Goal: Communication & Community: Participate in discussion

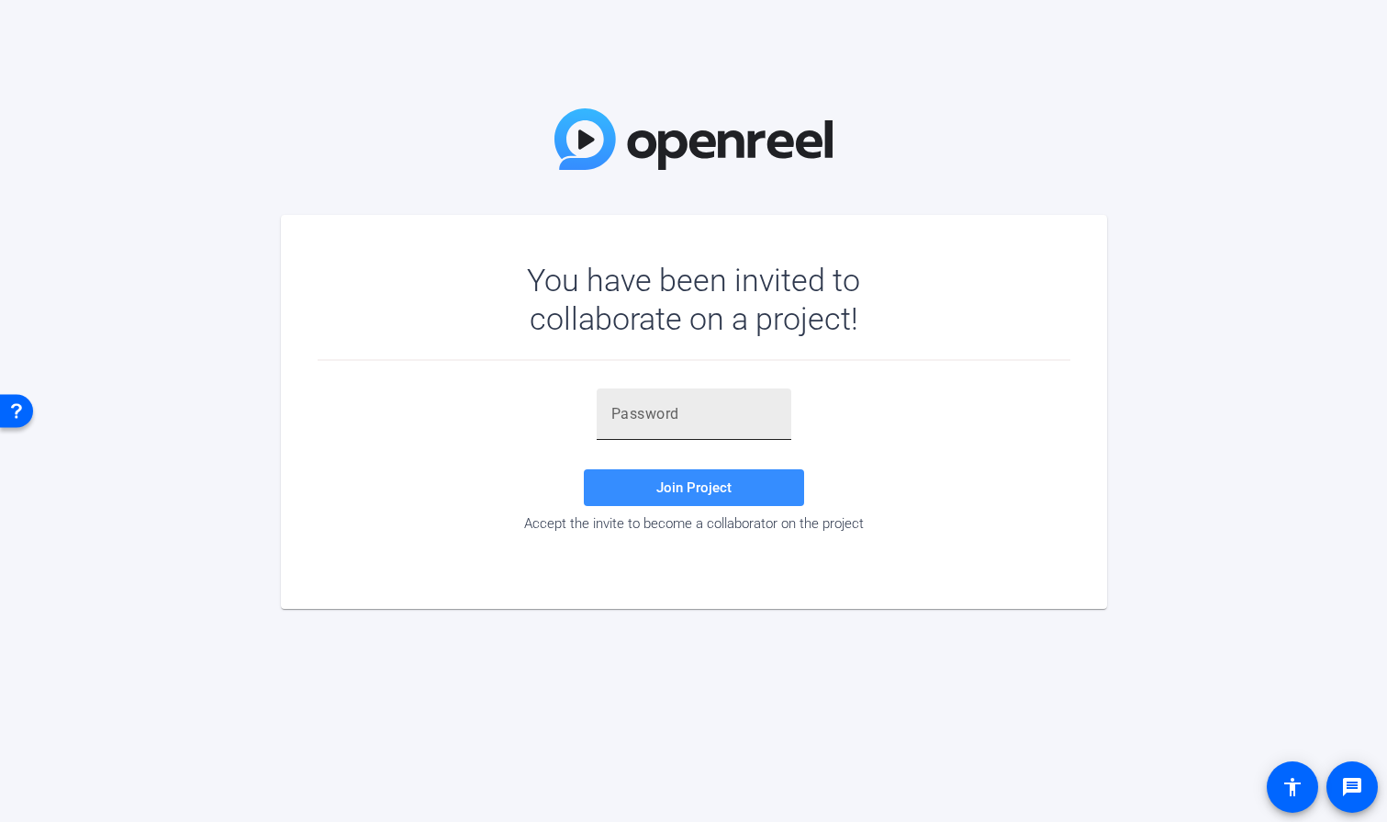
click at [613, 417] on input "text" at bounding box center [693, 414] width 165 height 22
paste input "bzz9AT"
type input "bzz9AT"
click at [744, 495] on span at bounding box center [694, 487] width 220 height 44
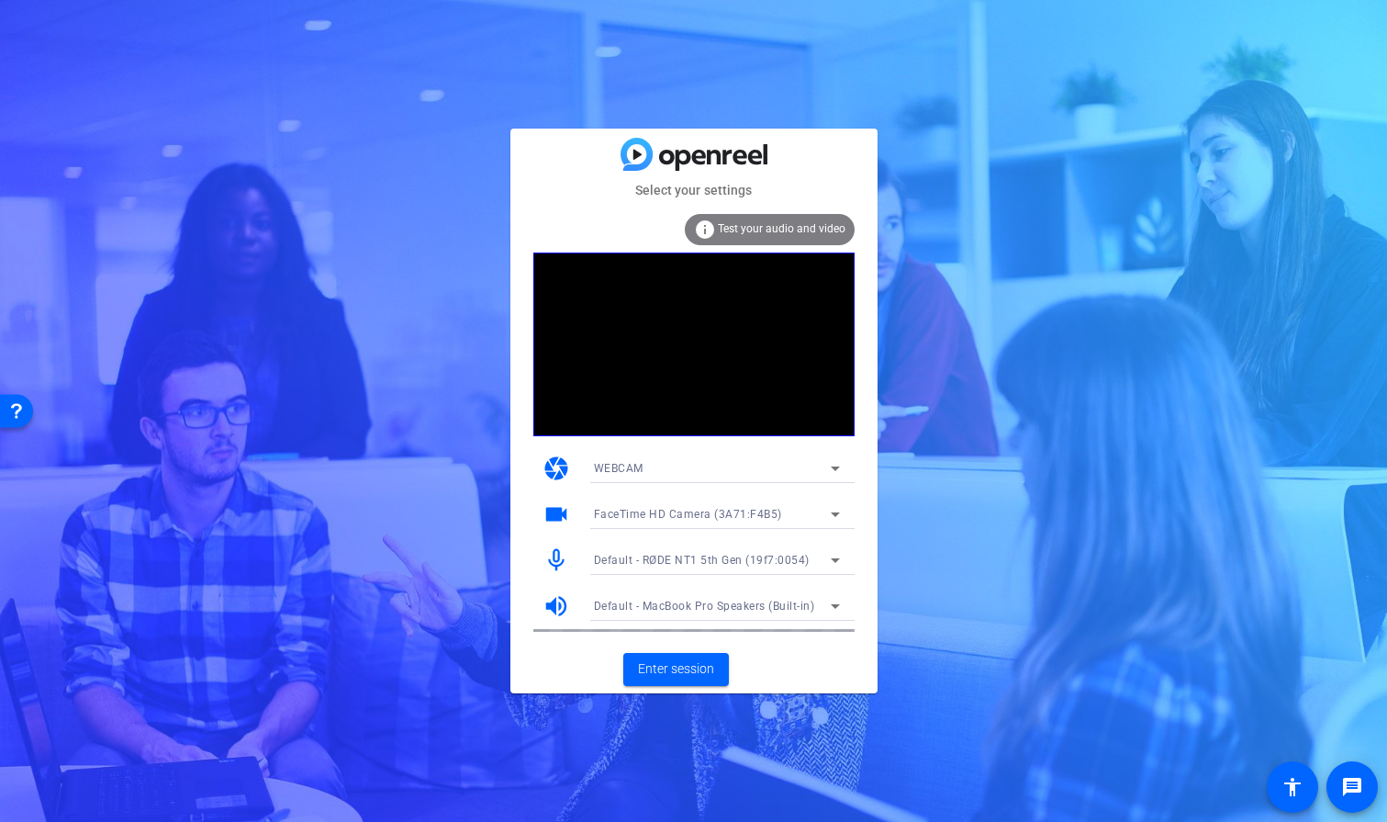
click at [831, 560] on icon at bounding box center [835, 560] width 22 height 22
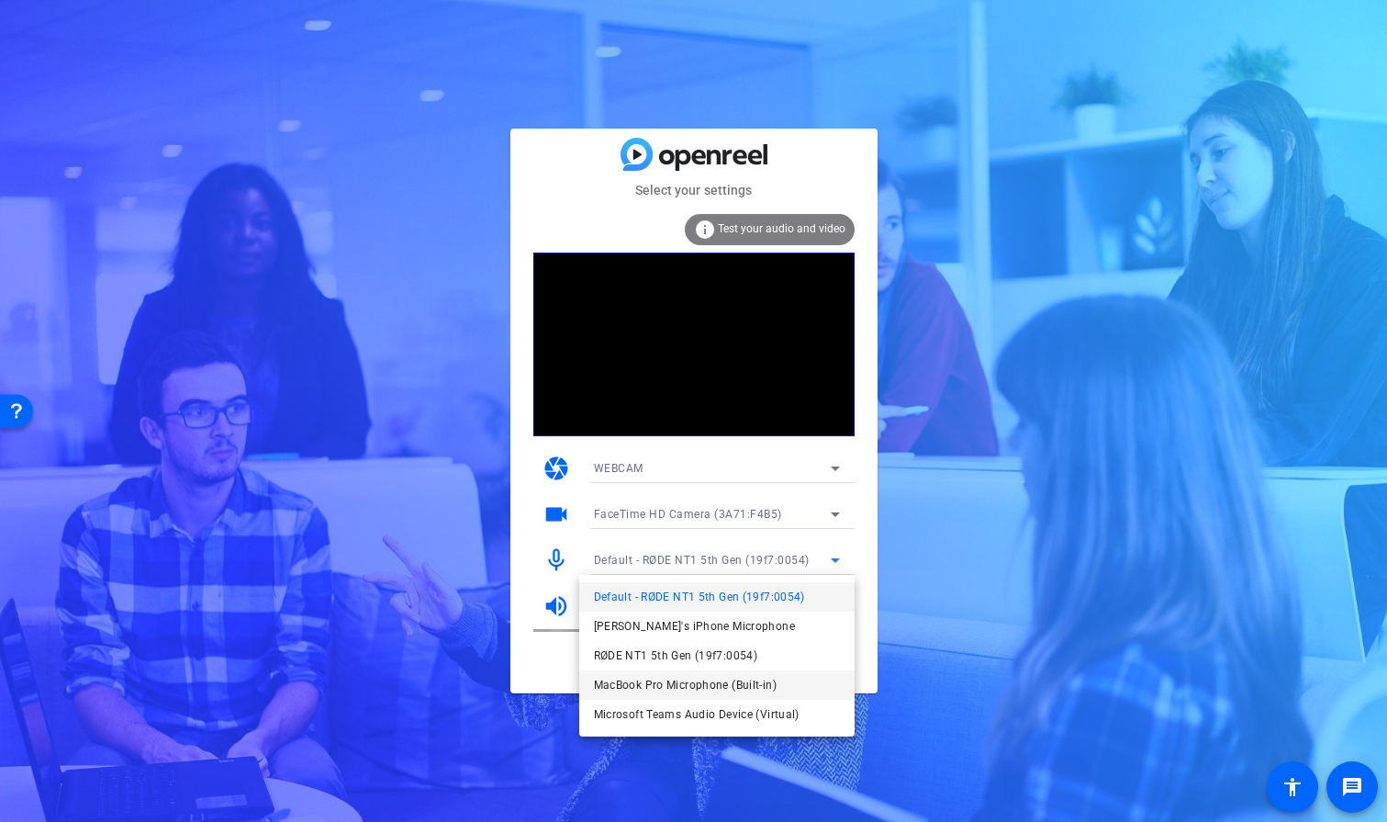
click at [772, 685] on span "MacBook Pro Microphone (Built-in)" at bounding box center [685, 685] width 183 height 22
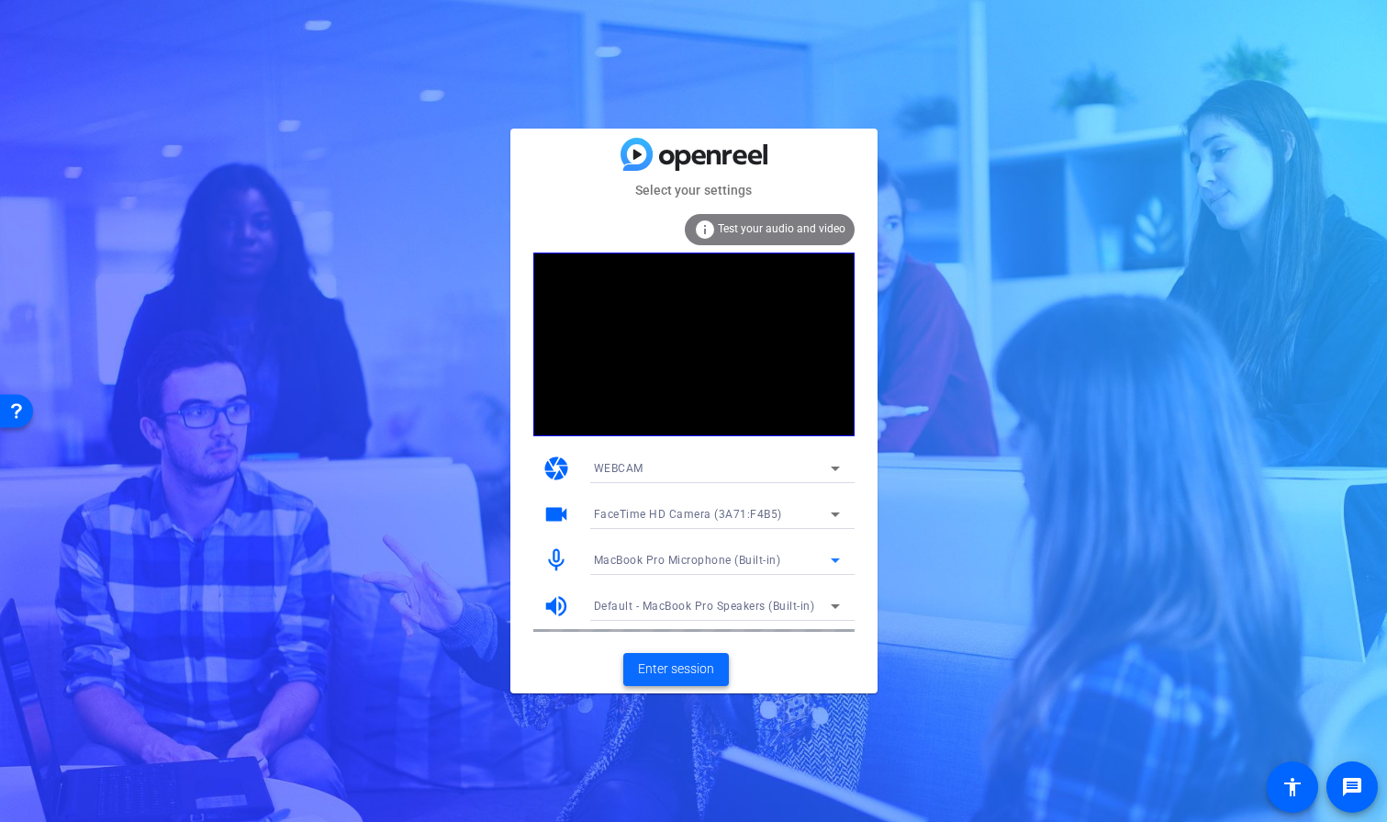
click at [687, 662] on span "Enter session" at bounding box center [676, 668] width 76 height 19
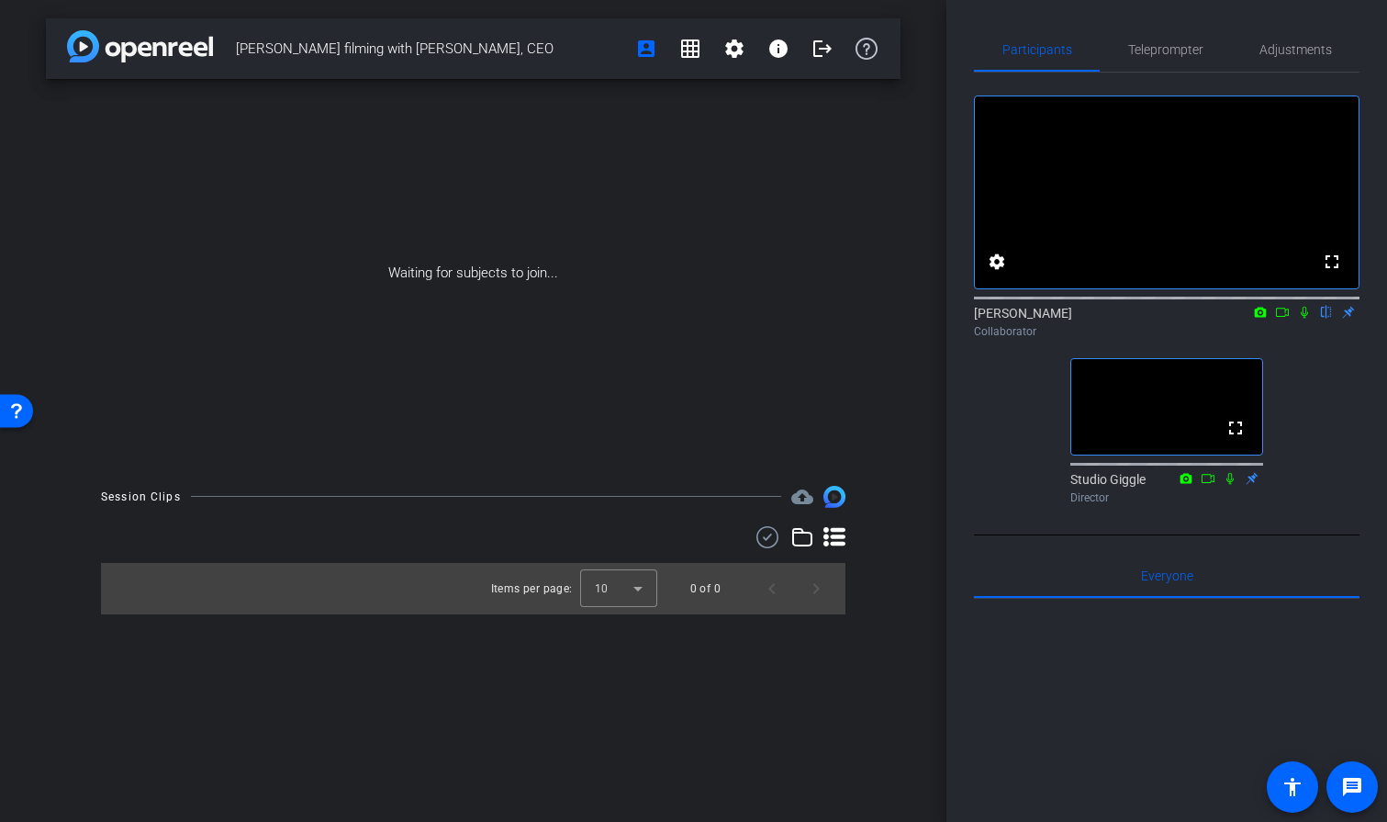
click at [1258, 319] on icon at bounding box center [1260, 312] width 15 height 13
click at [1252, 336] on div at bounding box center [693, 411] width 1387 height 822
click at [1258, 319] on icon at bounding box center [1260, 312] width 15 height 13
click at [1258, 336] on div at bounding box center [693, 411] width 1387 height 822
click at [1263, 317] on icon at bounding box center [1261, 312] width 12 height 10
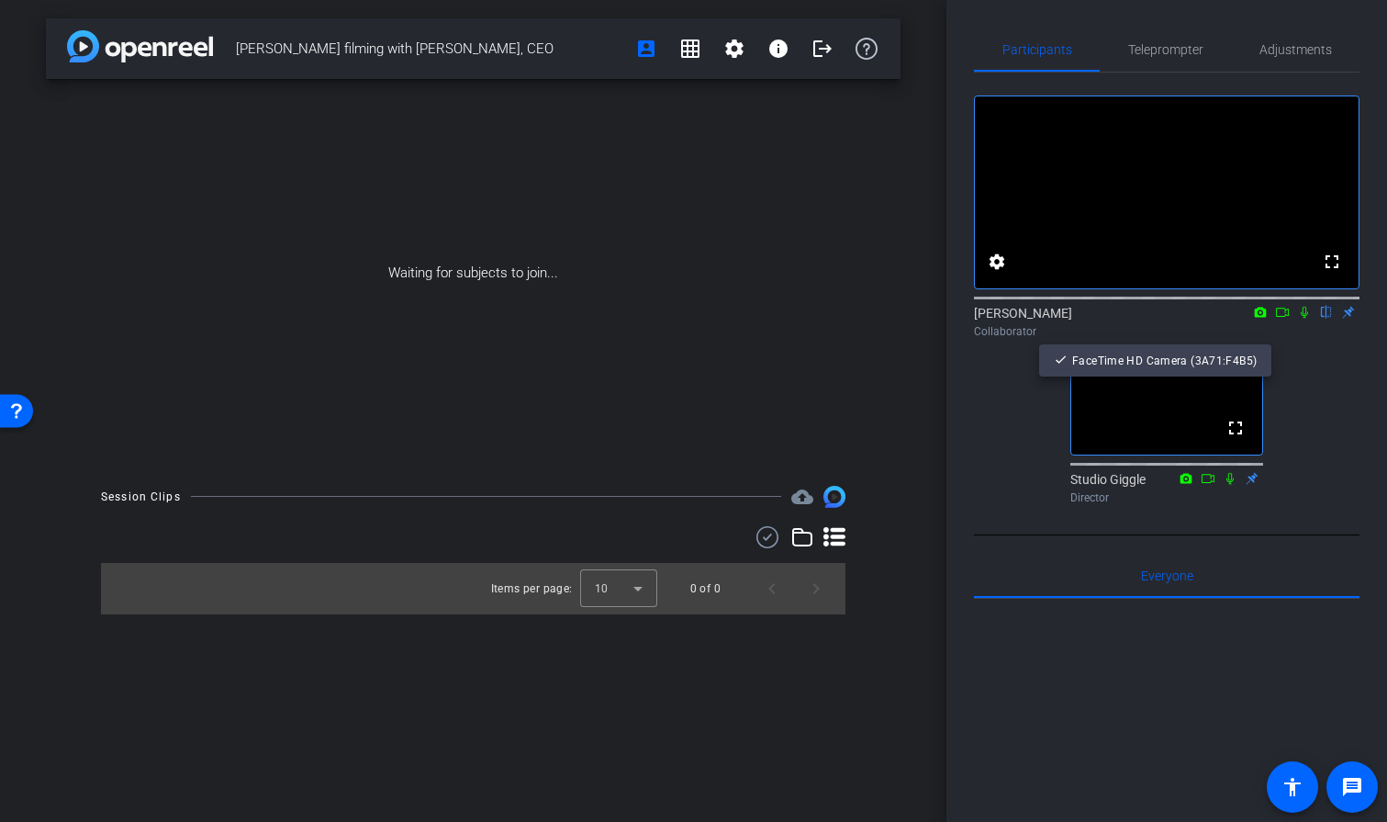
click at [1303, 336] on div at bounding box center [693, 411] width 1387 height 822
click at [1303, 319] on icon at bounding box center [1304, 313] width 7 height 12
click at [1261, 319] on icon at bounding box center [1260, 312] width 15 height 13
click at [1280, 333] on div at bounding box center [693, 411] width 1387 height 822
click at [1283, 319] on icon at bounding box center [1282, 312] width 15 height 13
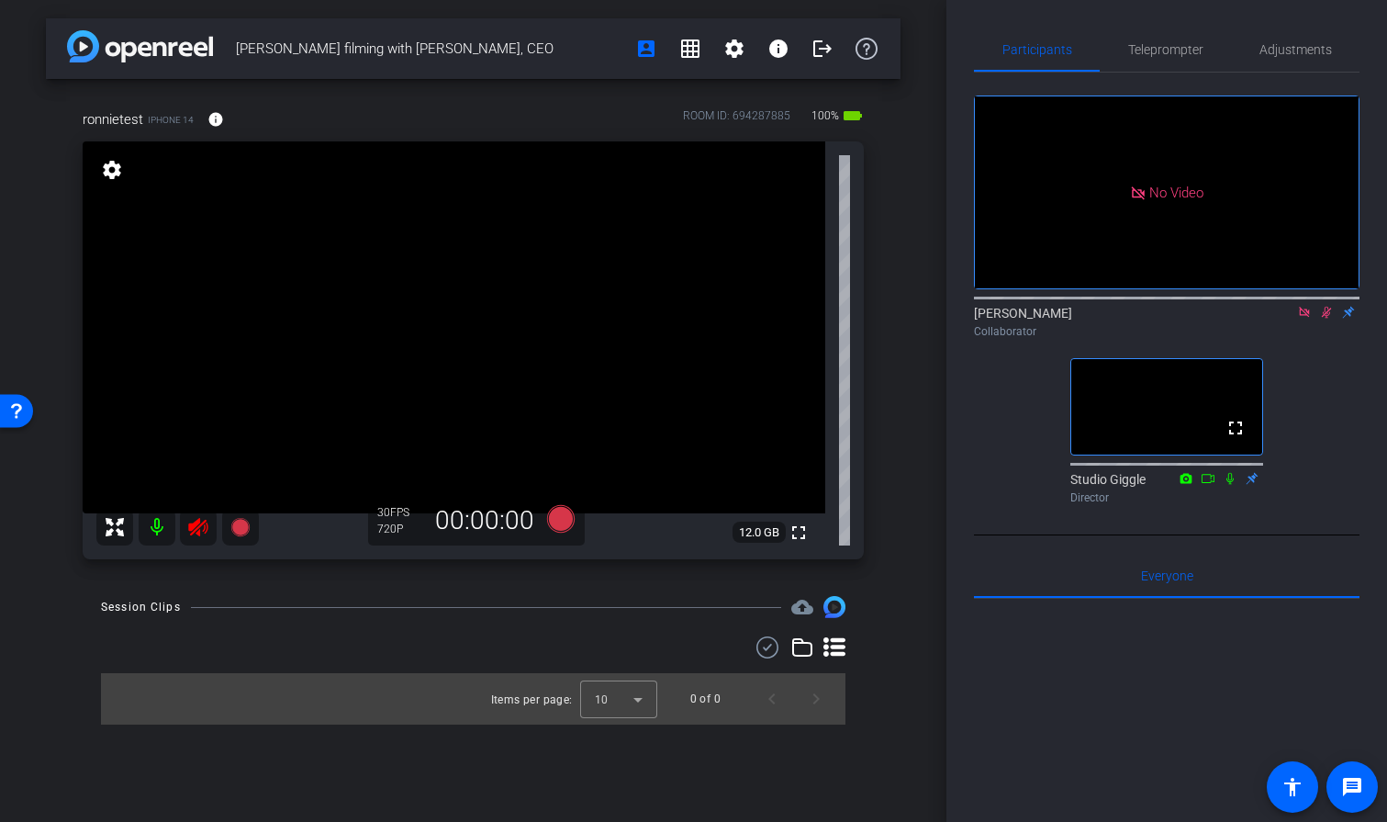
click at [1302, 319] on icon at bounding box center [1304, 312] width 15 height 13
click at [1301, 319] on icon at bounding box center [1304, 312] width 15 height 13
click at [196, 530] on icon at bounding box center [198, 527] width 22 height 22
click at [1230, 485] on icon at bounding box center [1230, 478] width 15 height 13
click at [1293, 57] on span "Adjustments" at bounding box center [1295, 50] width 73 height 44
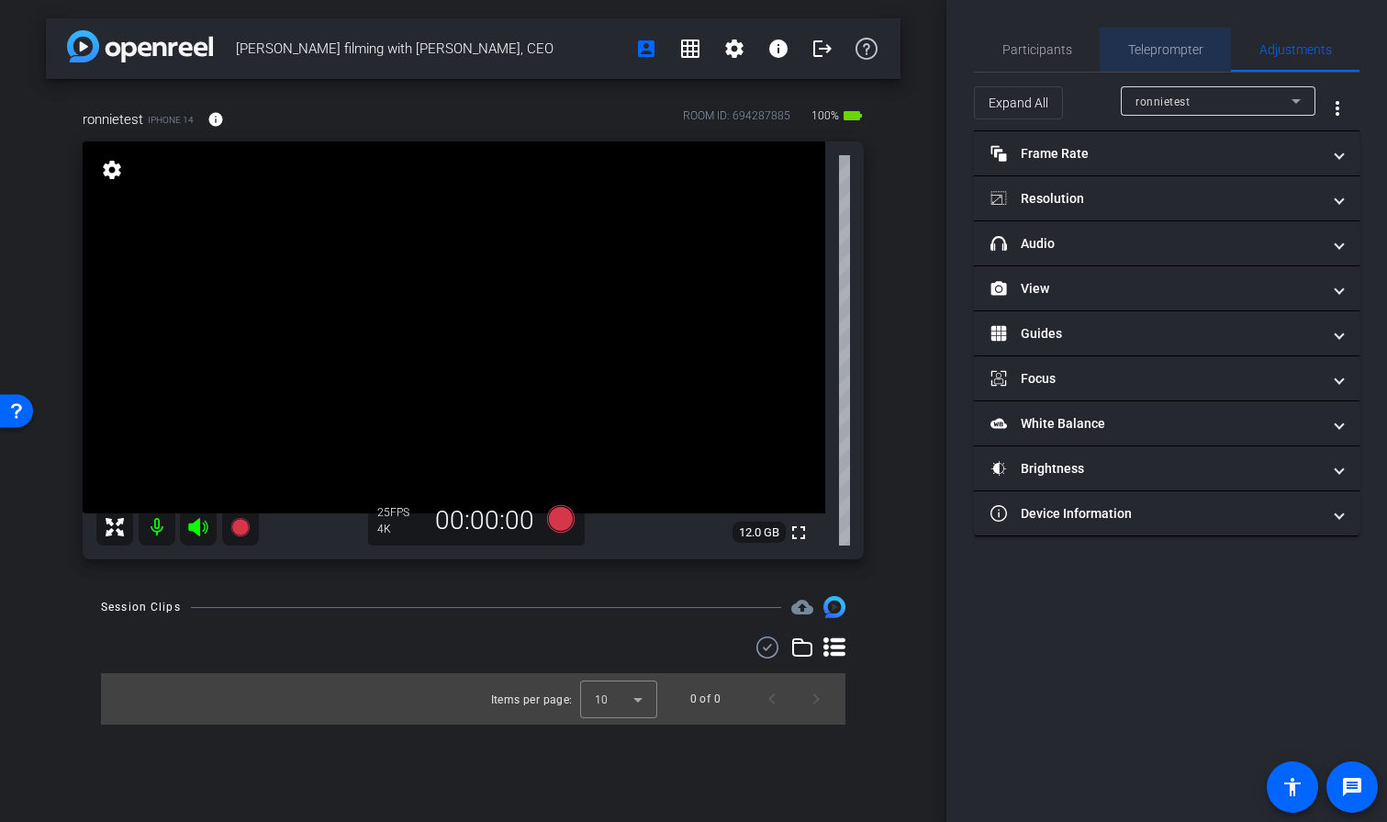
click at [1199, 39] on span "Teleprompter" at bounding box center [1165, 50] width 75 height 44
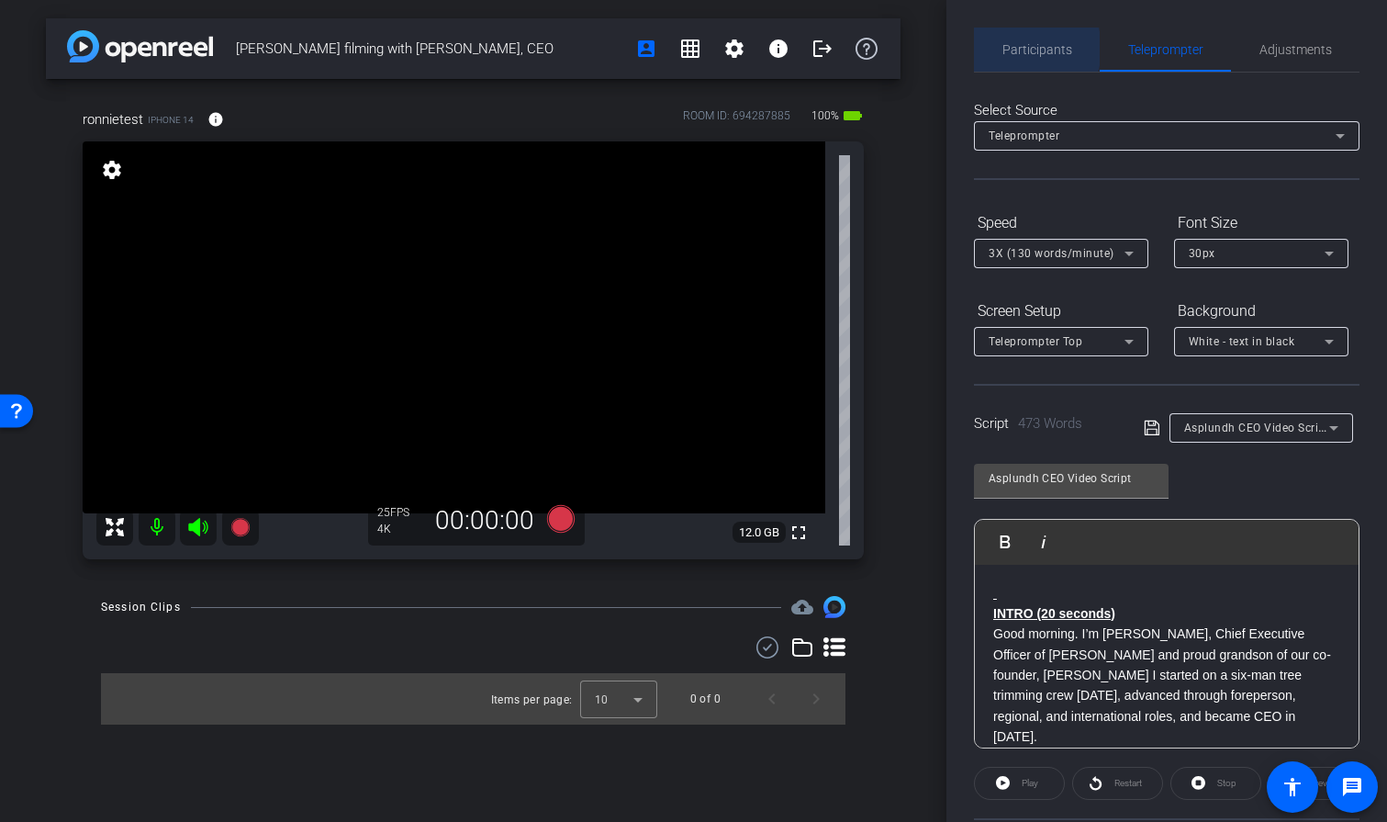
click at [1023, 49] on span "Participants" at bounding box center [1037, 49] width 70 height 13
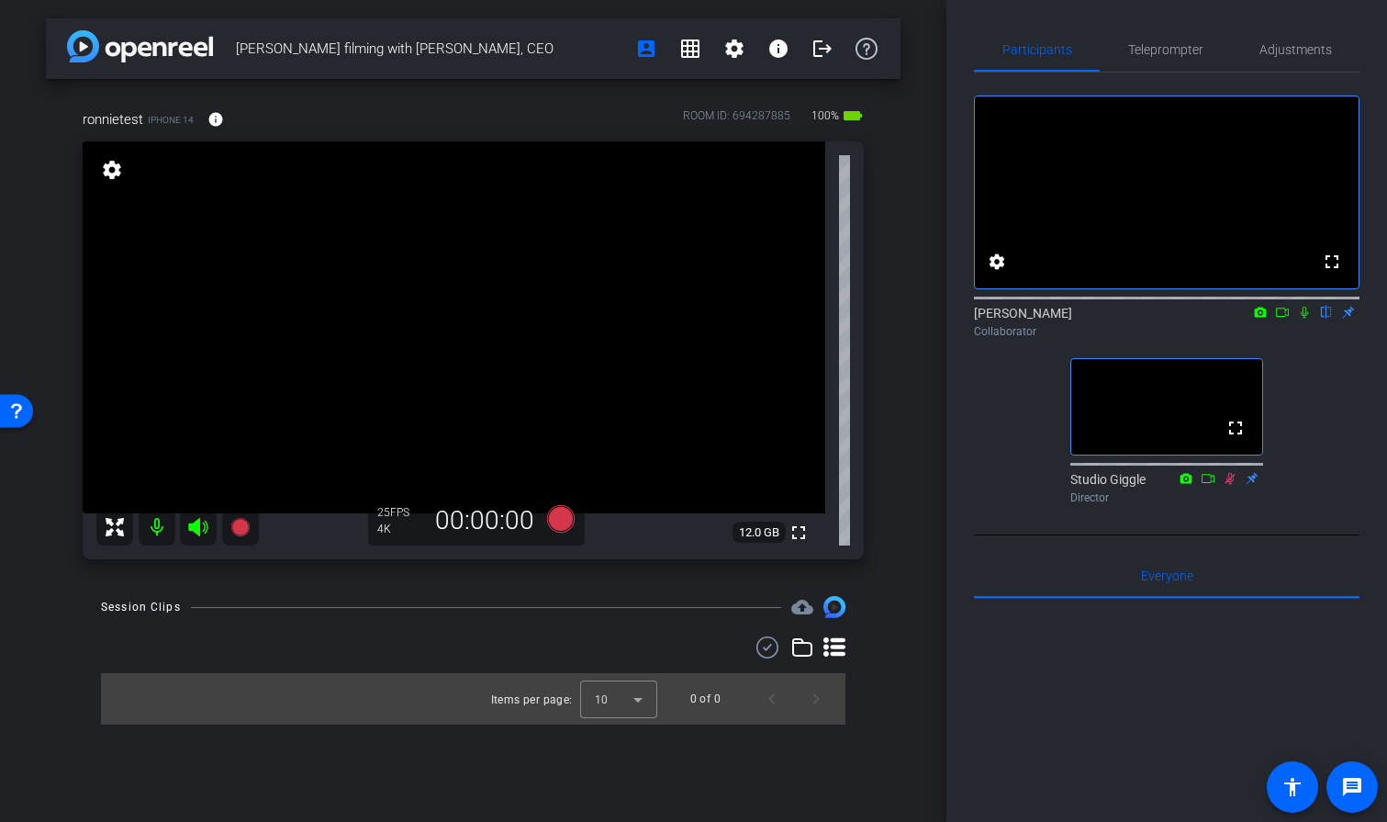
click at [1226, 485] on icon at bounding box center [1230, 478] width 15 height 13
click at [1229, 484] on icon at bounding box center [1231, 478] width 10 height 12
click at [1230, 485] on icon at bounding box center [1230, 478] width 15 height 13
click at [1229, 484] on icon at bounding box center [1229, 478] width 7 height 12
click at [1231, 484] on icon at bounding box center [1231, 478] width 10 height 12
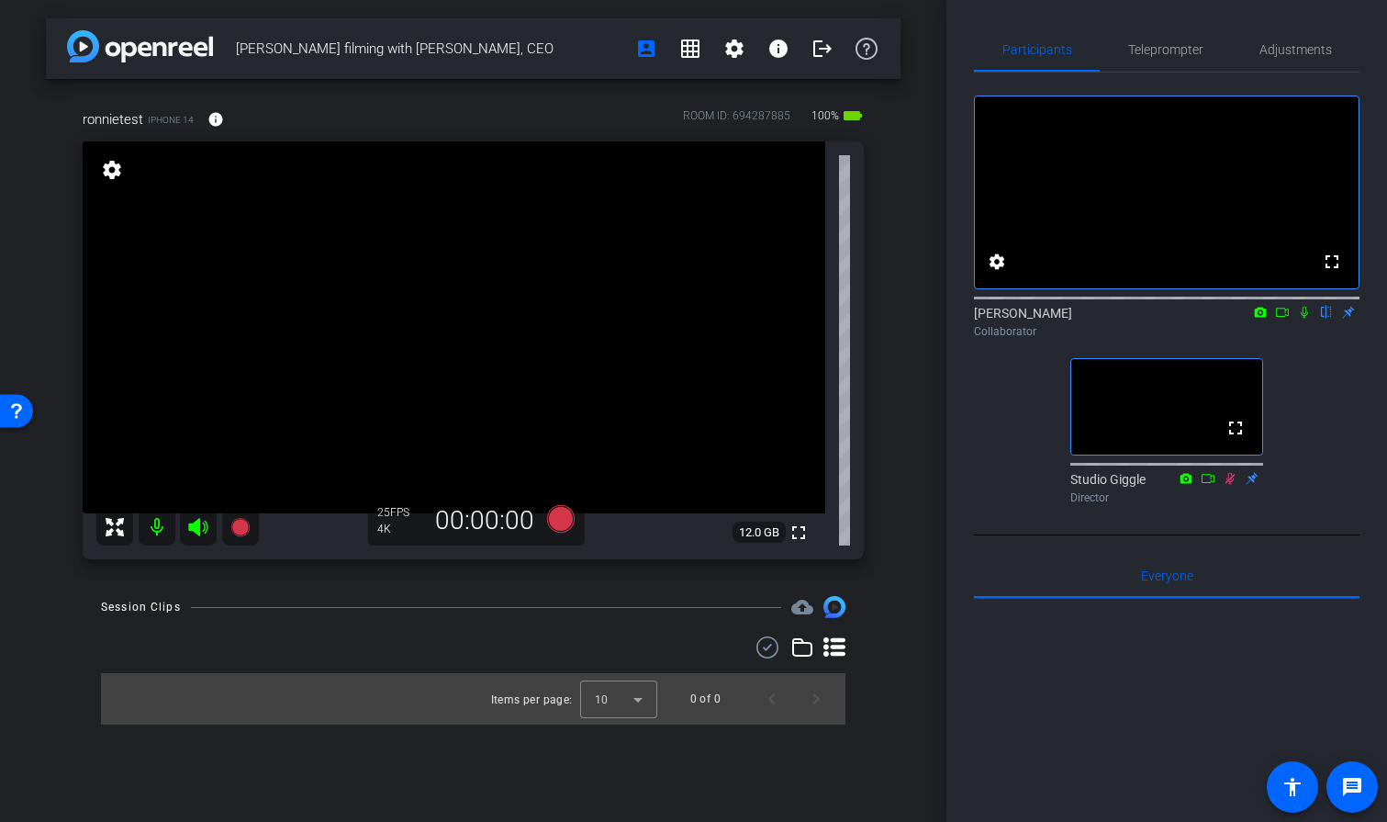
click at [1229, 485] on icon at bounding box center [1230, 478] width 15 height 13
click at [1229, 506] on div "Studio Giggle Director" at bounding box center [1166, 488] width 193 height 36
click at [1303, 319] on icon at bounding box center [1304, 313] width 7 height 12
click at [1280, 317] on icon at bounding box center [1282, 312] width 13 height 9
click at [1300, 317] on icon at bounding box center [1304, 312] width 10 height 10
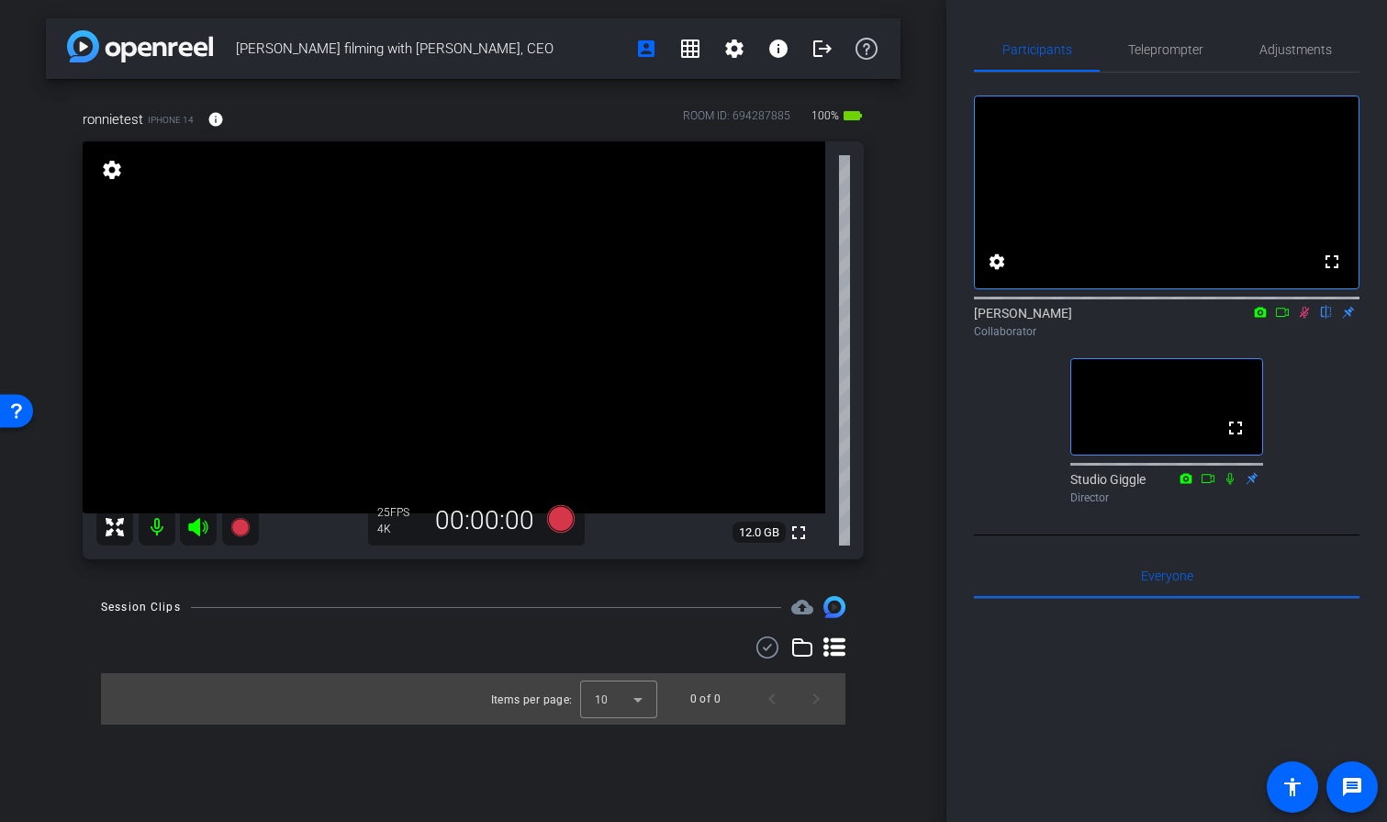
click at [1303, 319] on icon at bounding box center [1304, 312] width 15 height 13
click at [1274, 44] on span "Adjustments" at bounding box center [1295, 49] width 73 height 13
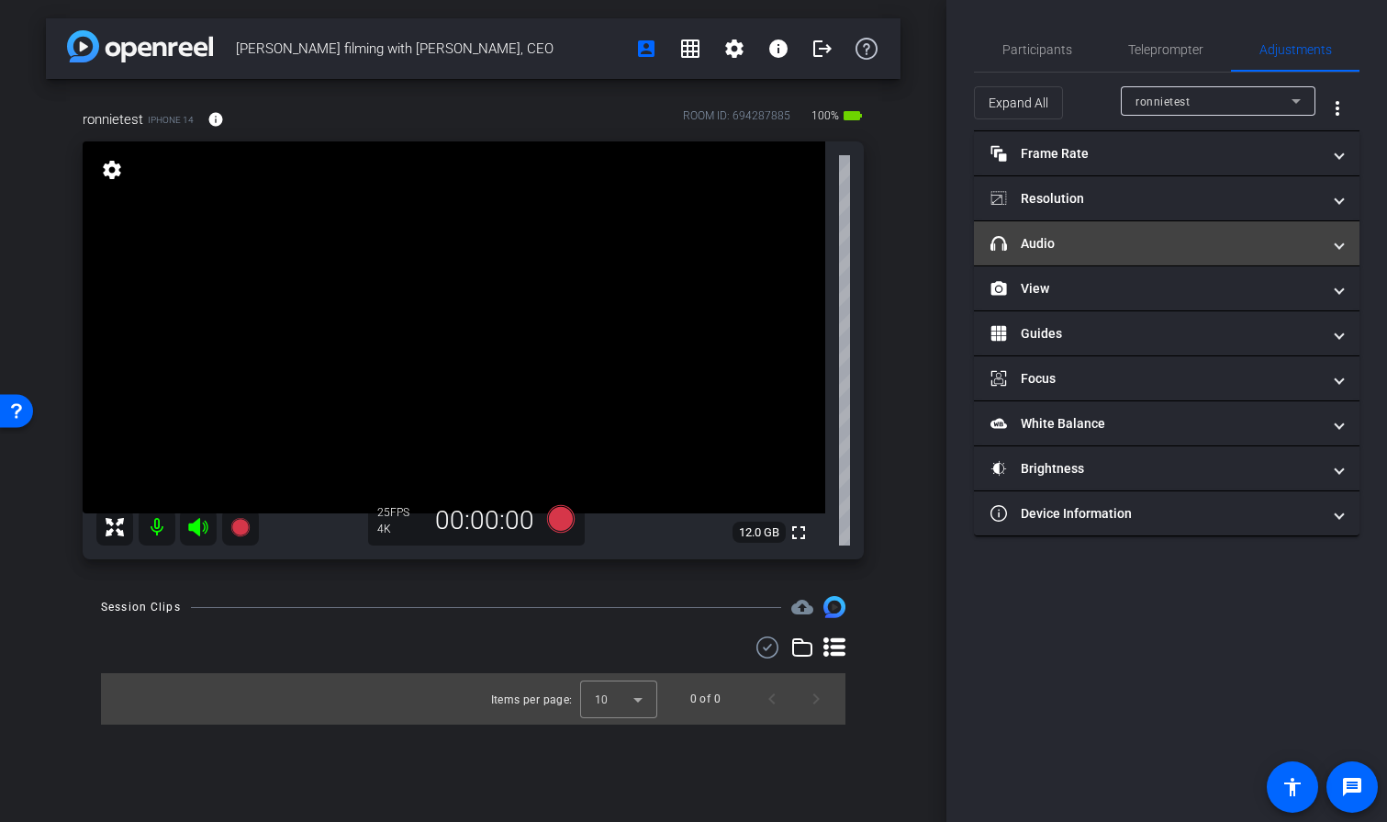
click at [1130, 244] on mat-panel-title "headphone icon Audio" at bounding box center [1155, 243] width 330 height 19
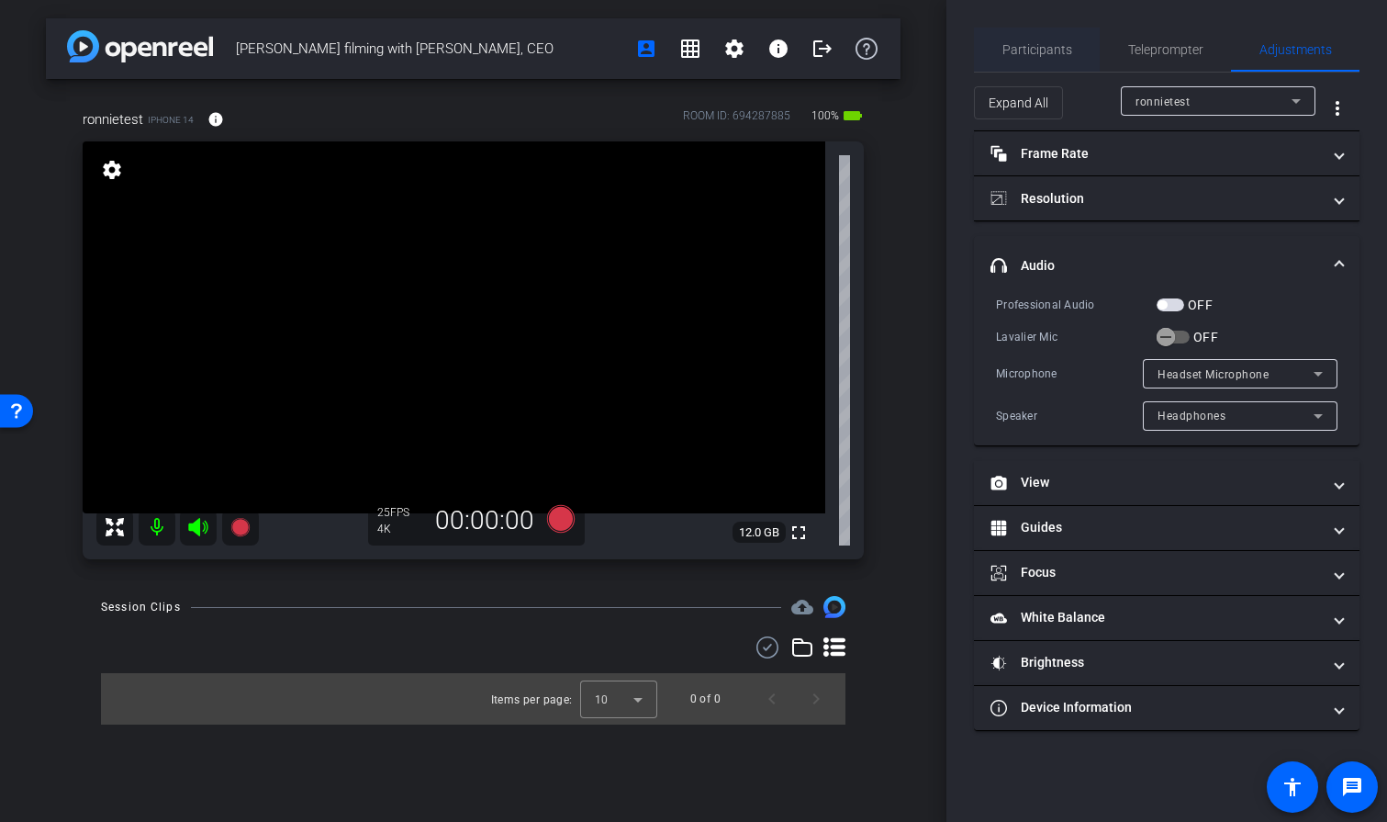
click at [1050, 51] on span "Participants" at bounding box center [1037, 49] width 70 height 13
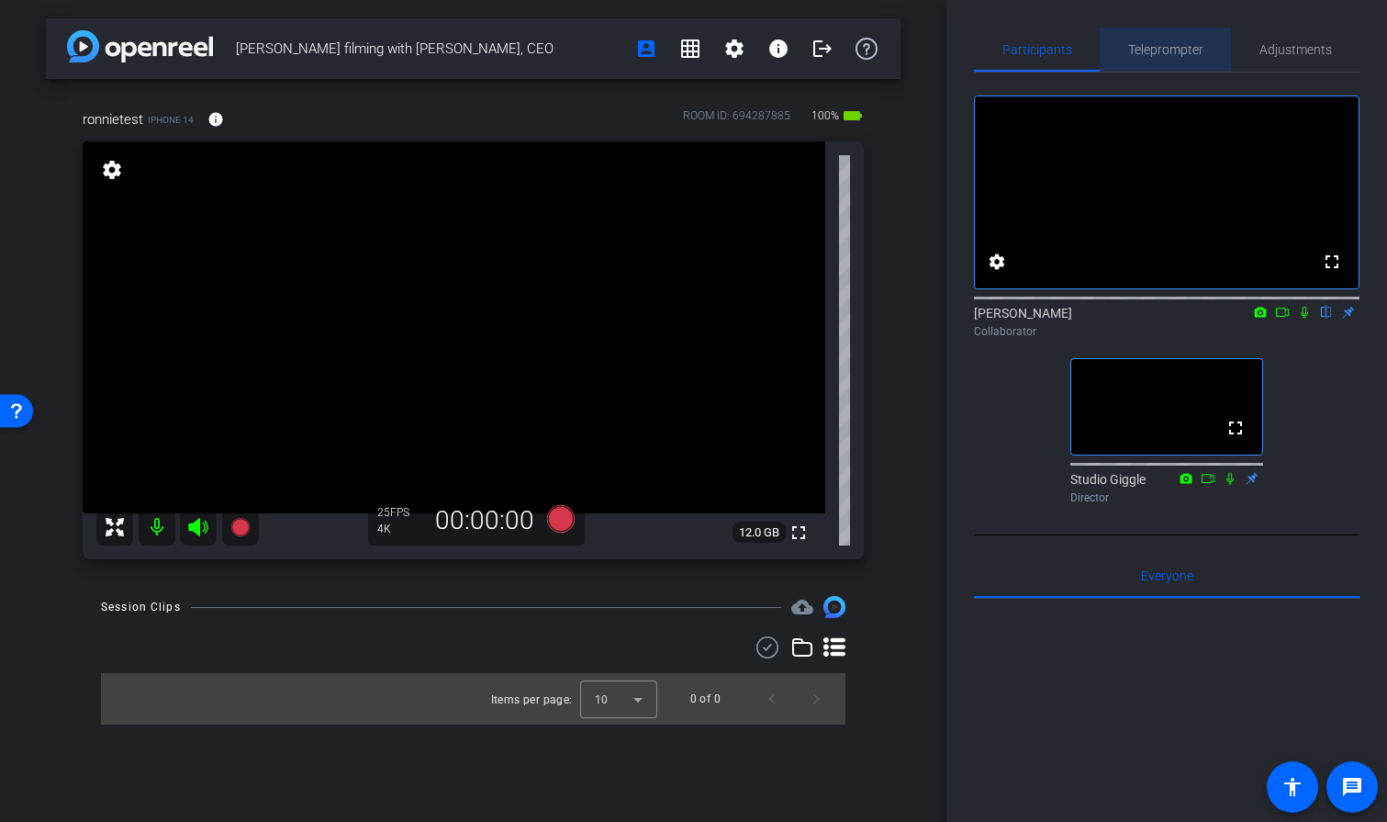
click at [1165, 48] on span "Teleprompter" at bounding box center [1165, 49] width 75 height 13
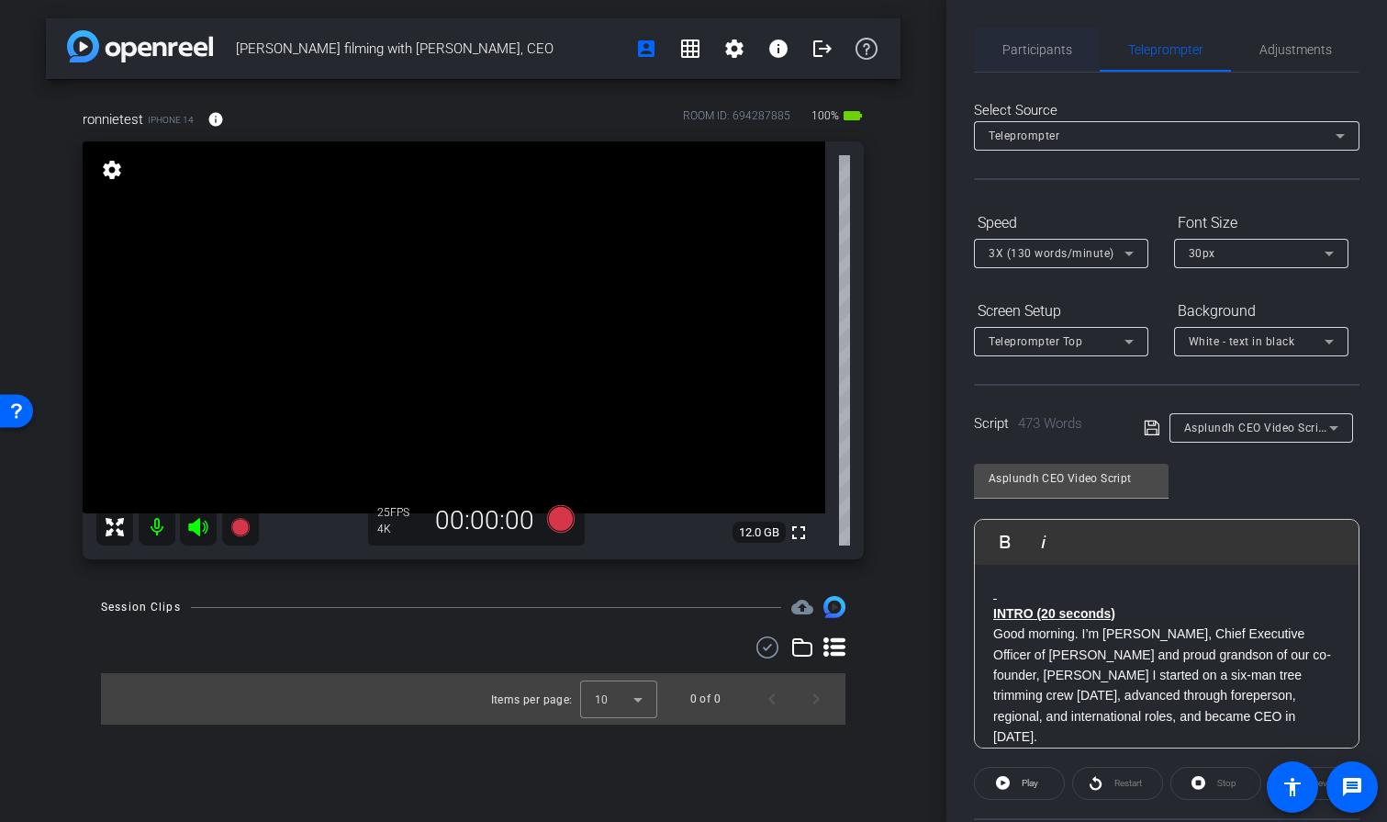
click at [1024, 63] on span "Participants" at bounding box center [1037, 50] width 70 height 44
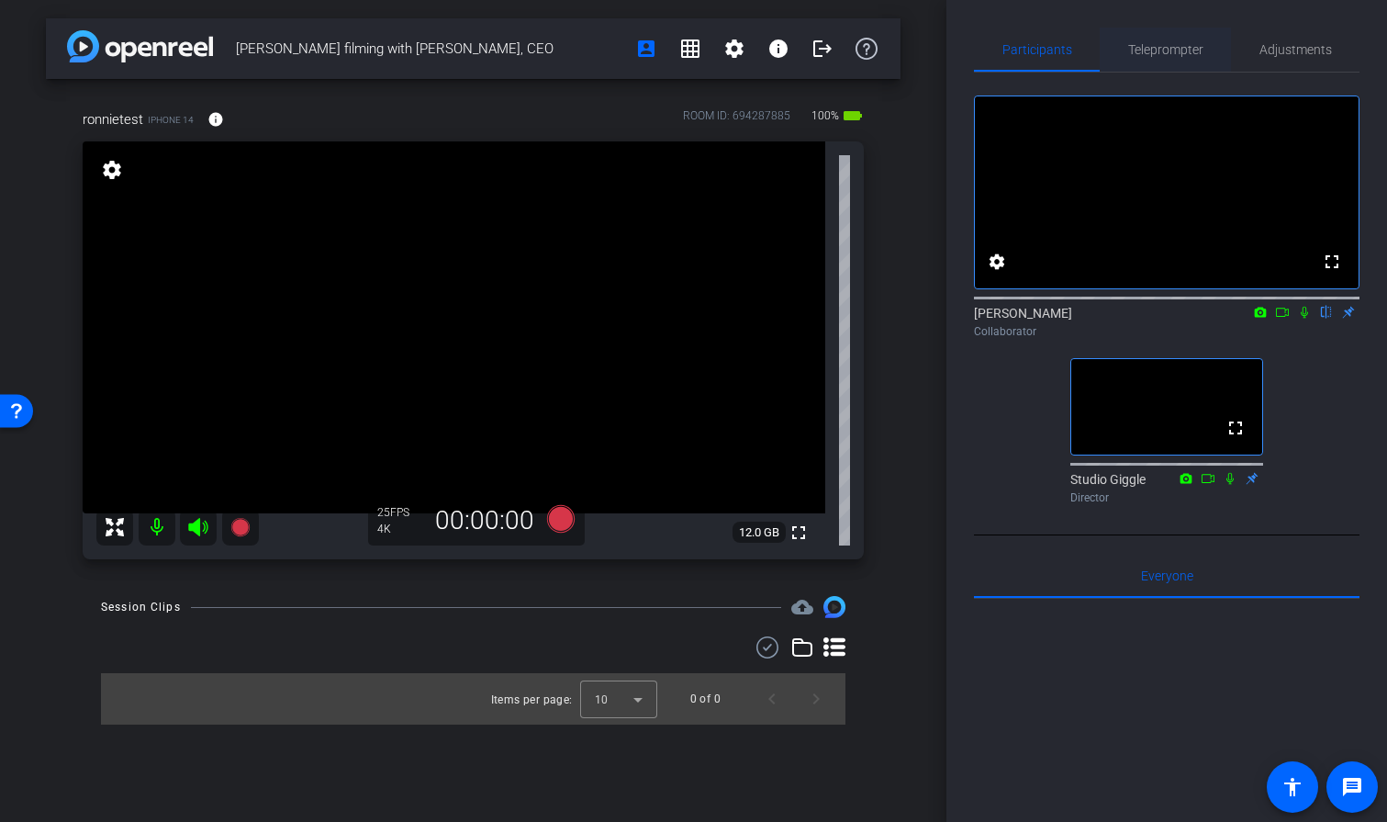
click at [1164, 45] on span "Teleprompter" at bounding box center [1165, 49] width 75 height 13
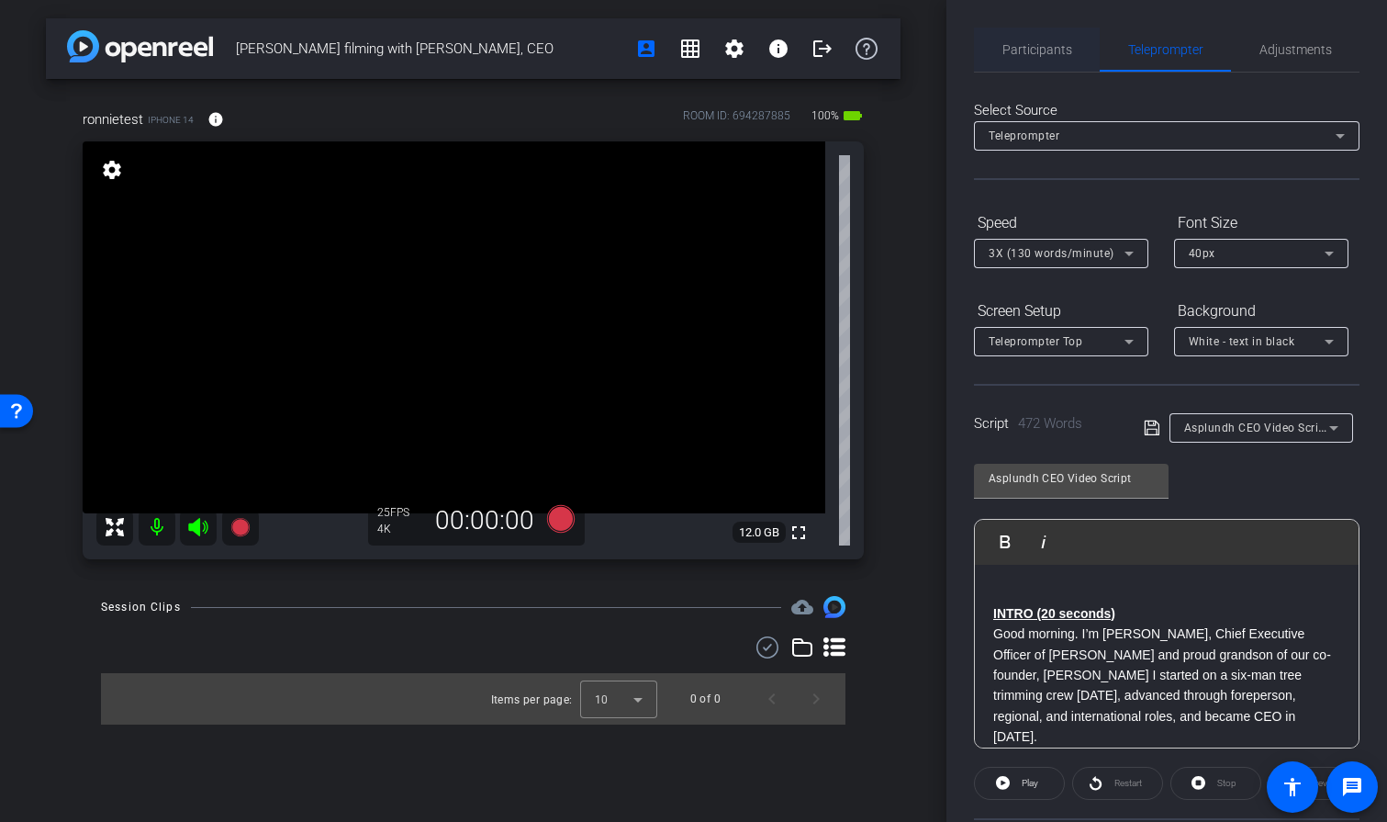
click at [1046, 43] on span "Participants" at bounding box center [1037, 49] width 70 height 13
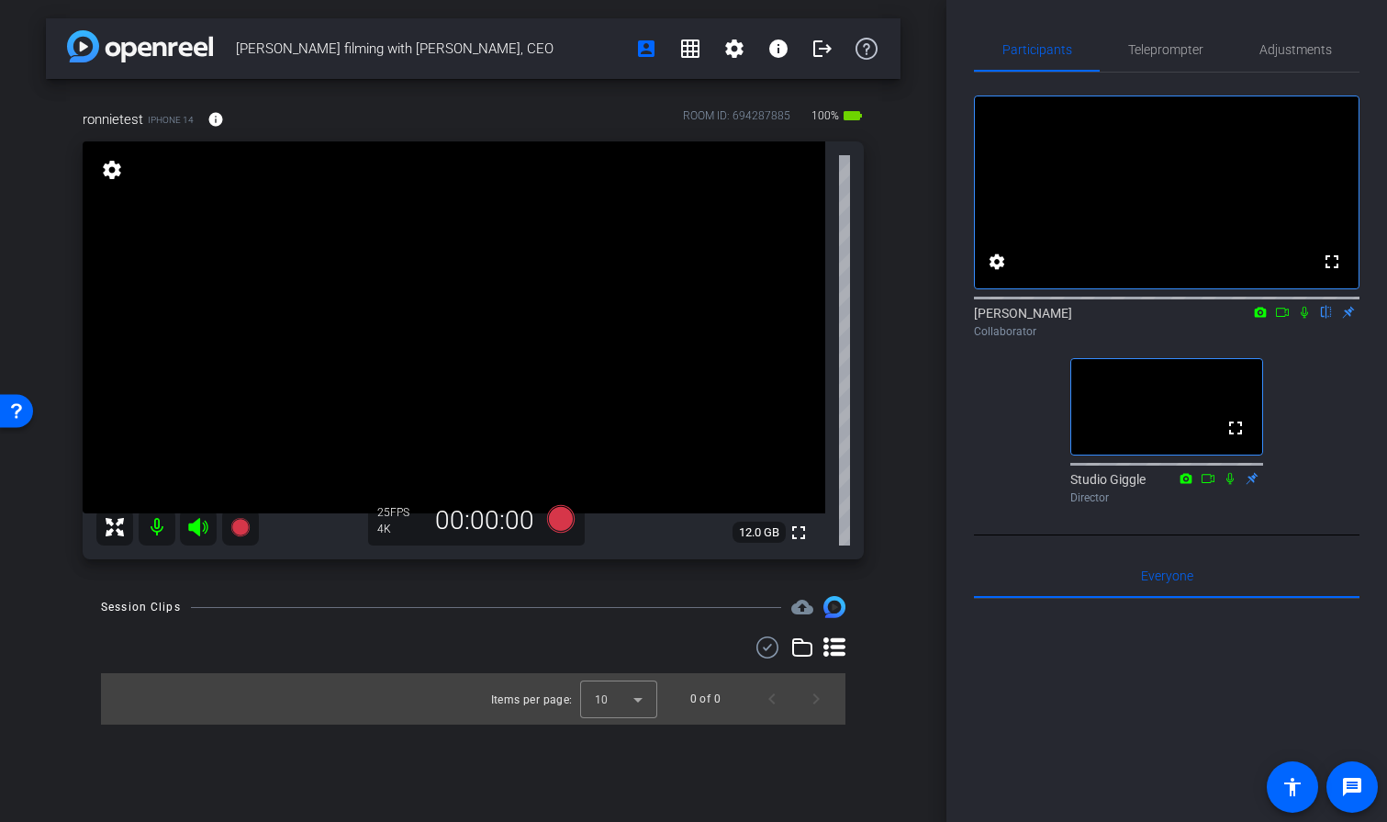
click at [1231, 484] on icon at bounding box center [1229, 478] width 7 height 12
click at [1229, 484] on icon at bounding box center [1231, 478] width 10 height 12
click at [1230, 485] on icon at bounding box center [1230, 478] width 15 height 13
click at [1230, 484] on icon at bounding box center [1231, 478] width 10 height 12
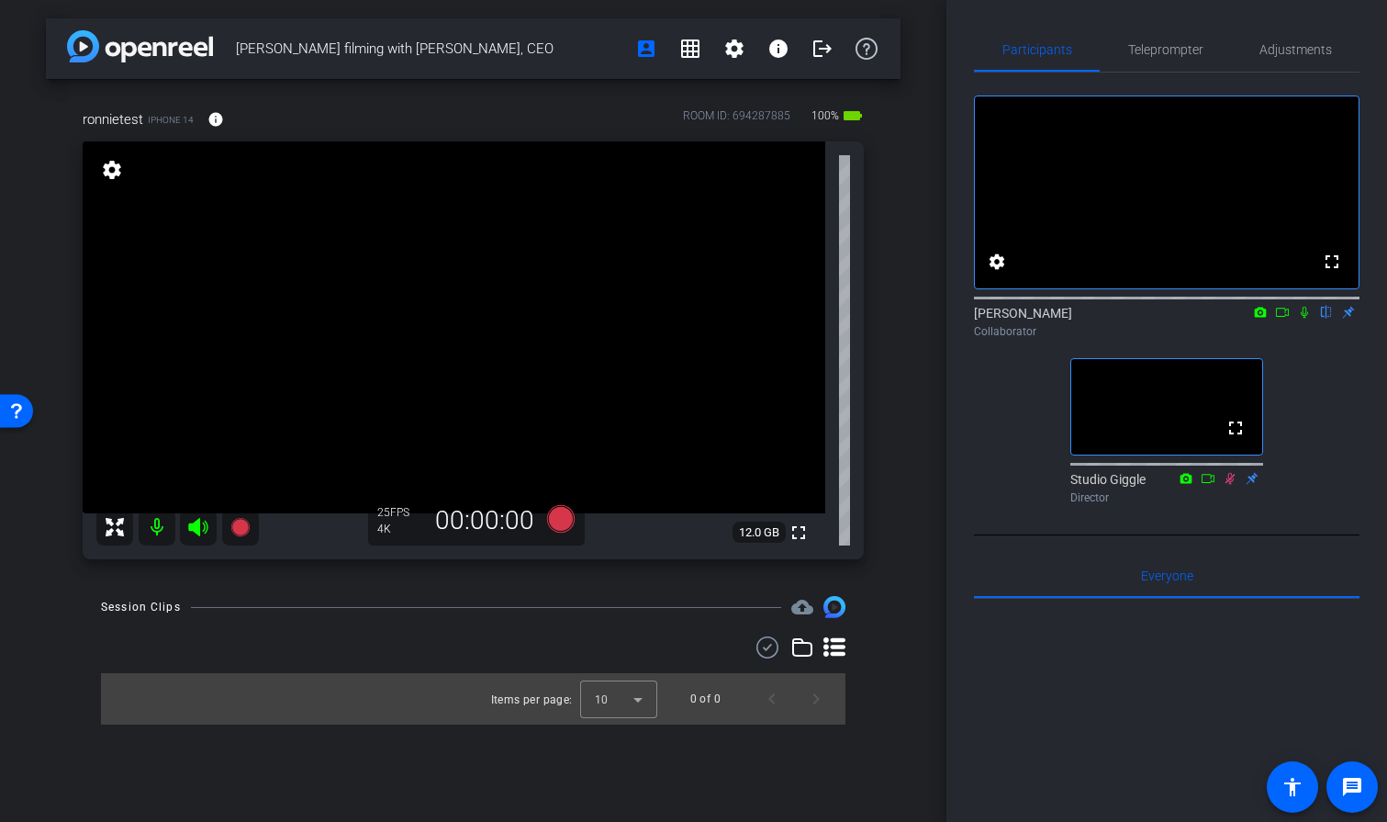
click at [1227, 535] on div "fullscreen settings [PERSON_NAME] flip Collaborator fullscreen Studio Giggle Di…" at bounding box center [1167, 304] width 386 height 463
click at [1177, 58] on span "Teleprompter" at bounding box center [1165, 50] width 75 height 44
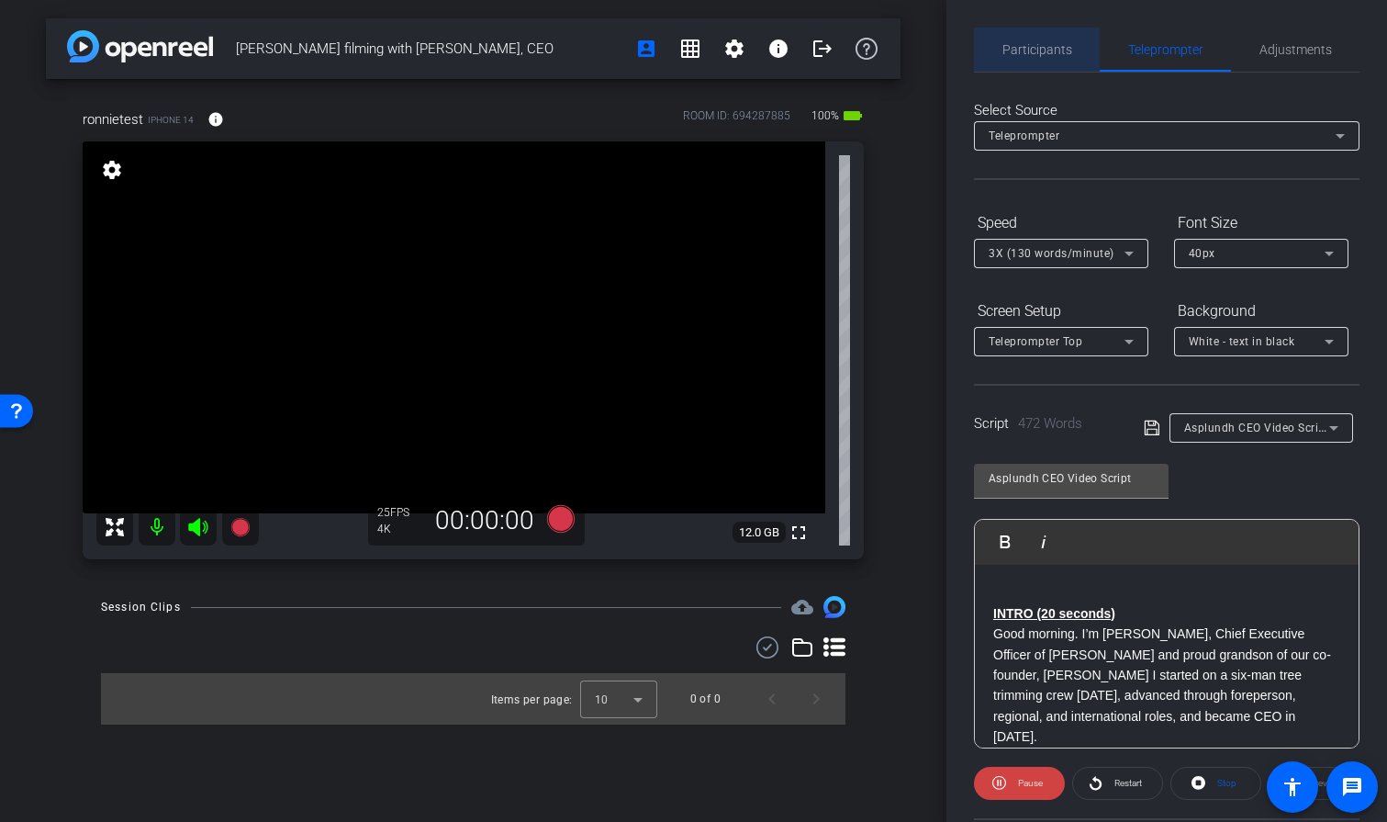
click at [1039, 56] on span "Participants" at bounding box center [1037, 49] width 70 height 13
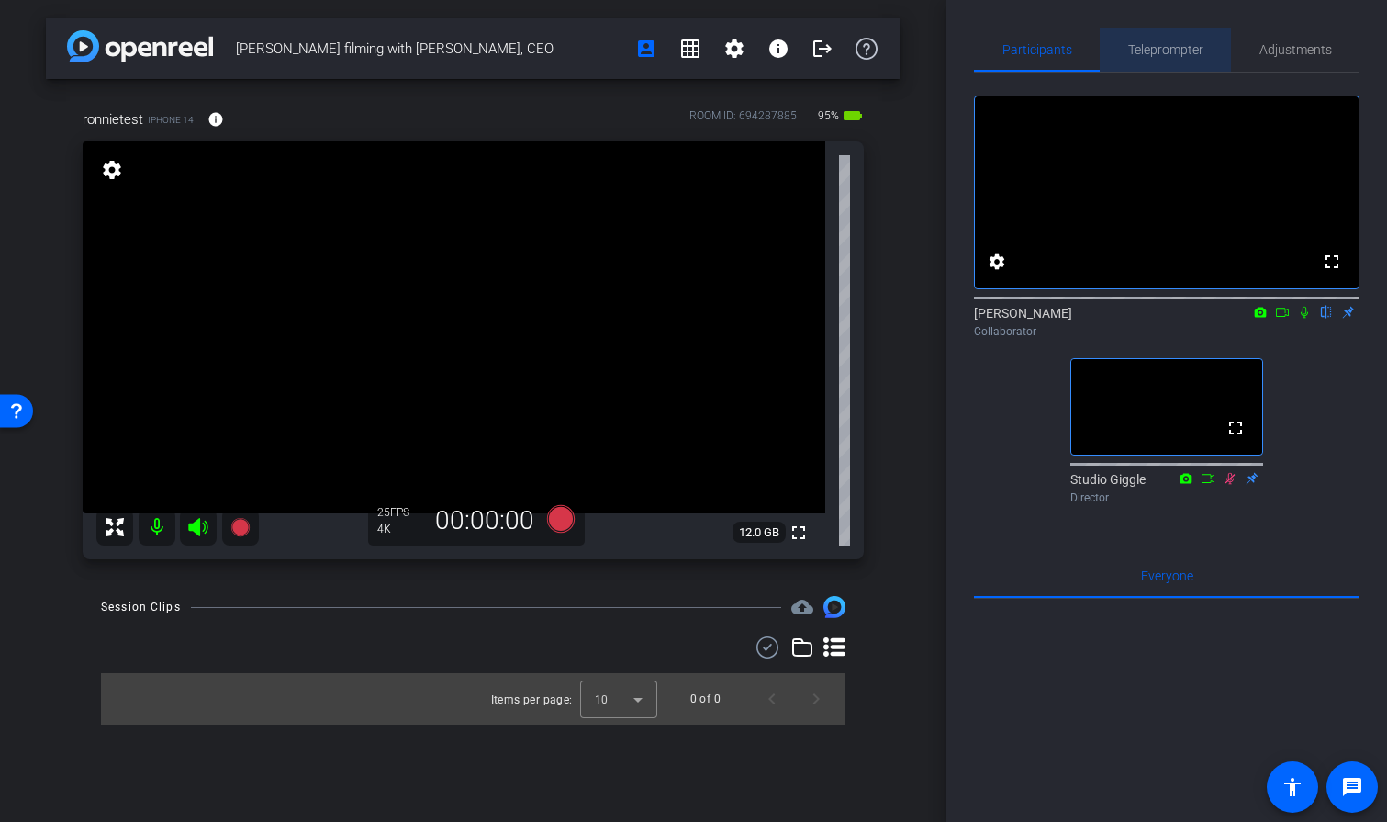
click at [1160, 50] on span "Teleprompter" at bounding box center [1165, 49] width 75 height 13
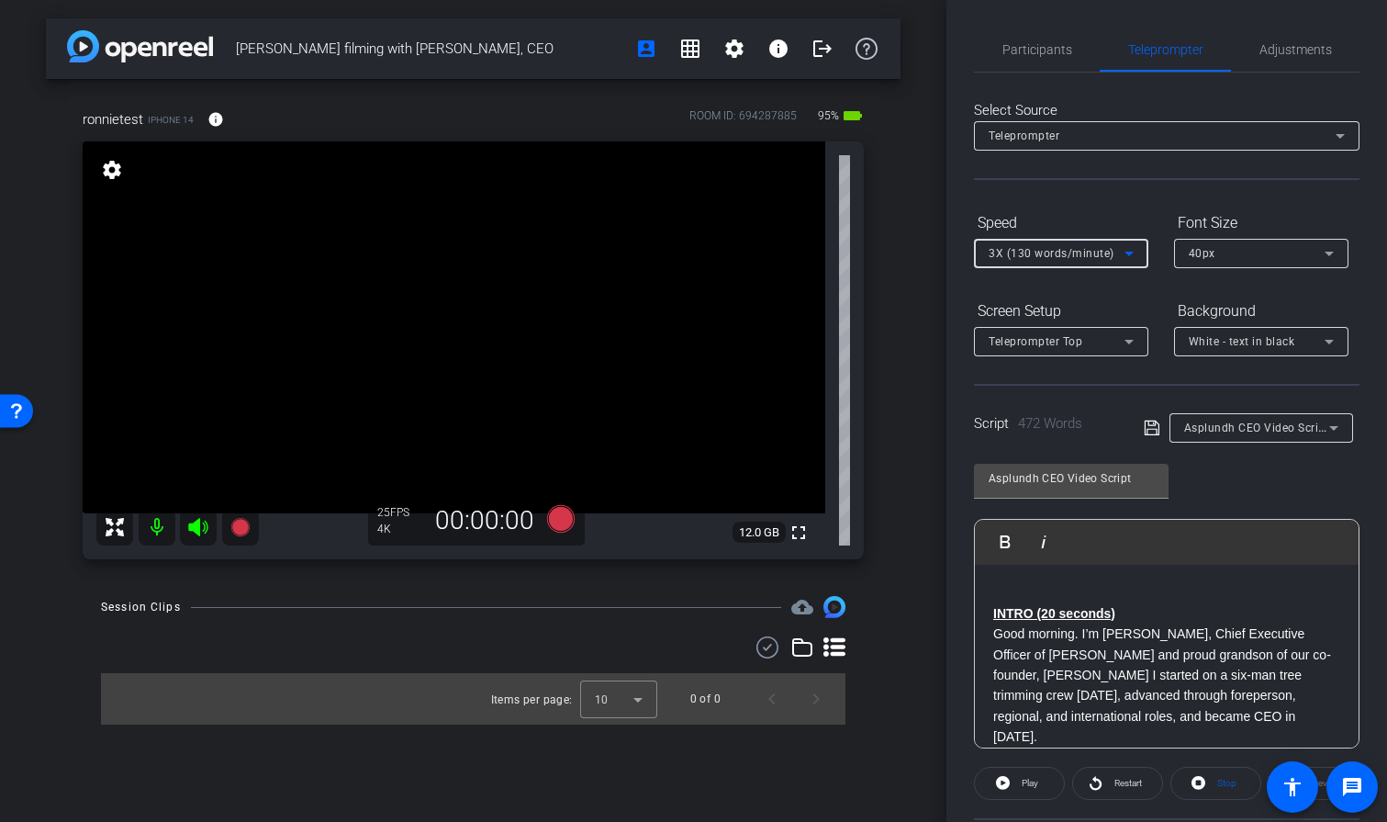
click at [1132, 253] on icon at bounding box center [1129, 253] width 22 height 22
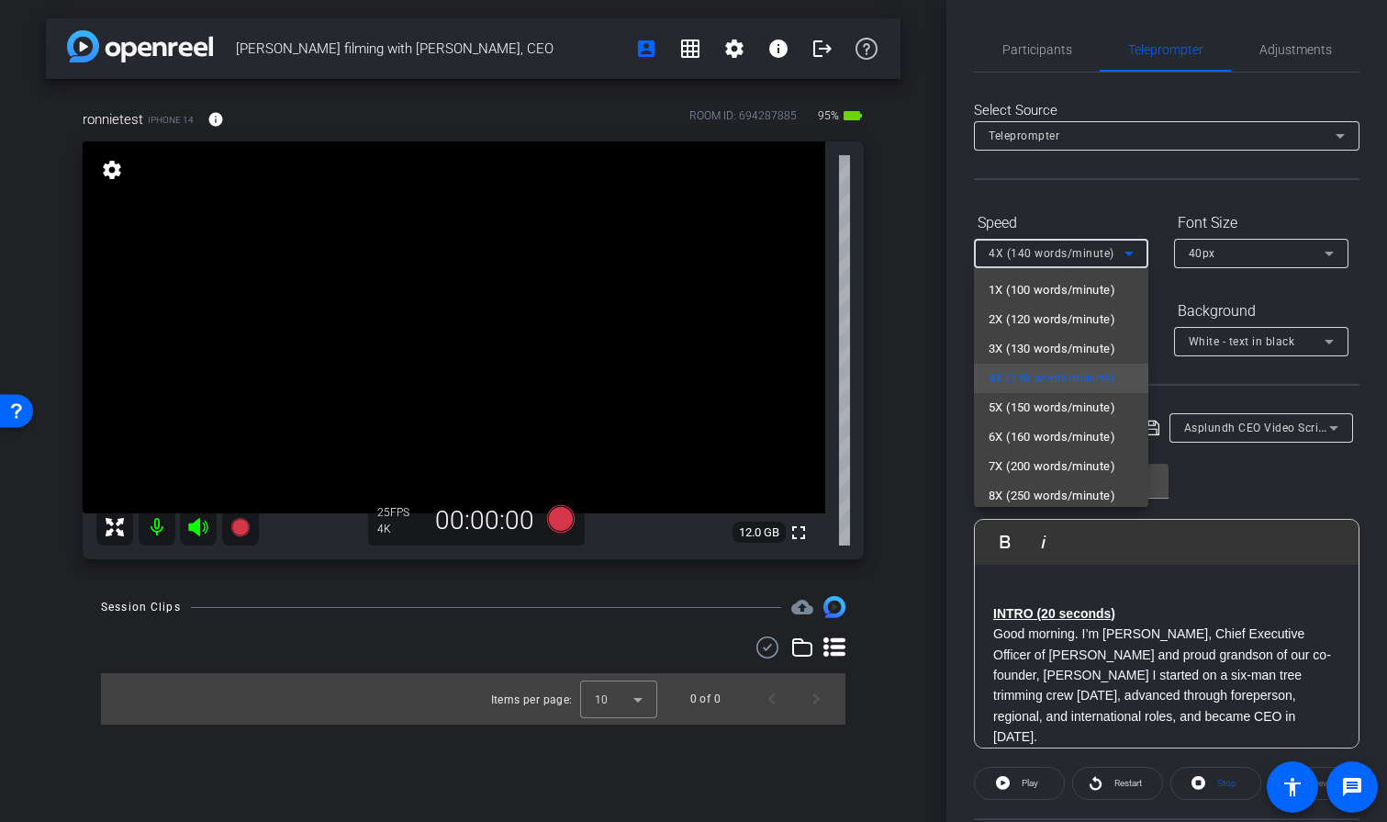
click at [1140, 208] on div at bounding box center [693, 411] width 1387 height 822
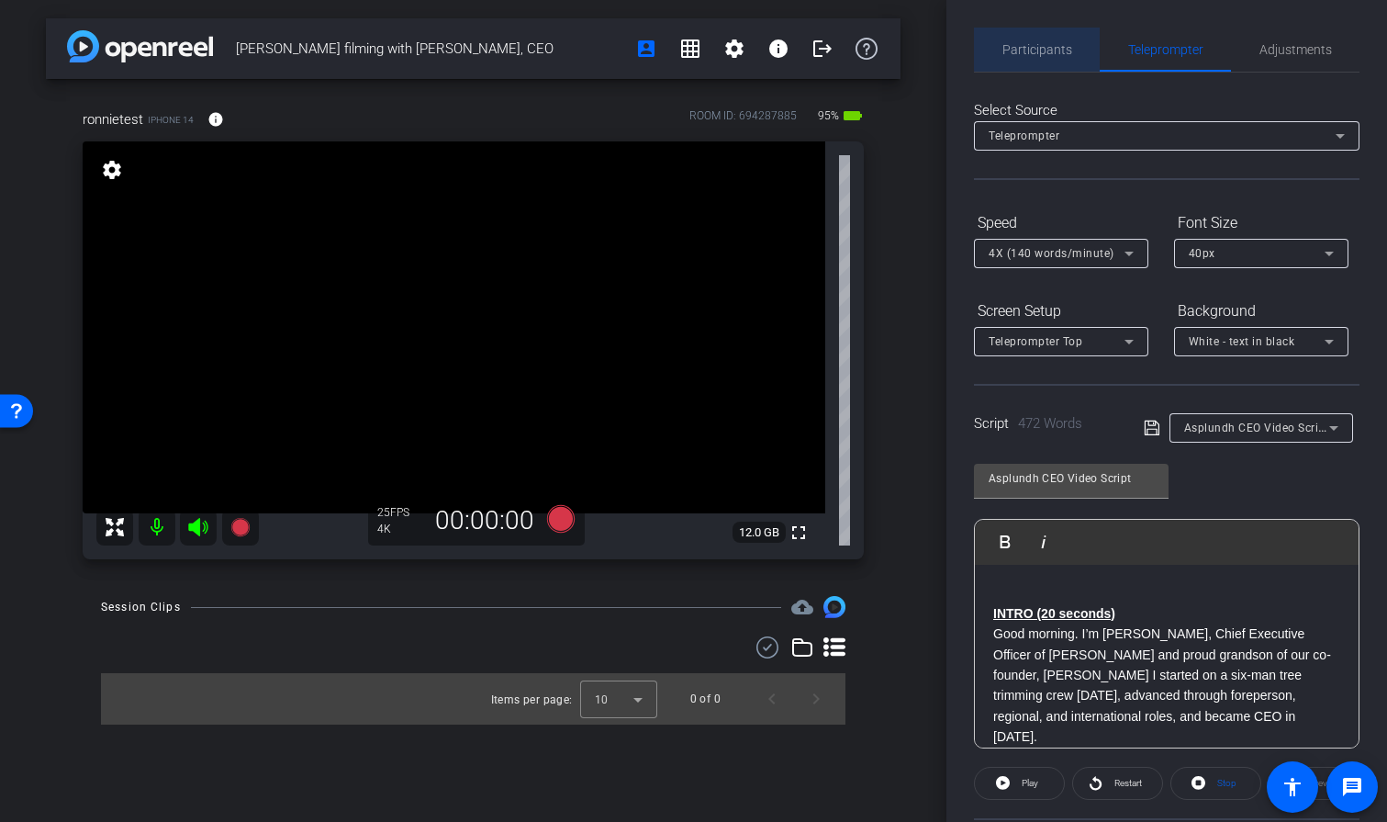
click at [1042, 45] on span "Participants" at bounding box center [1037, 49] width 70 height 13
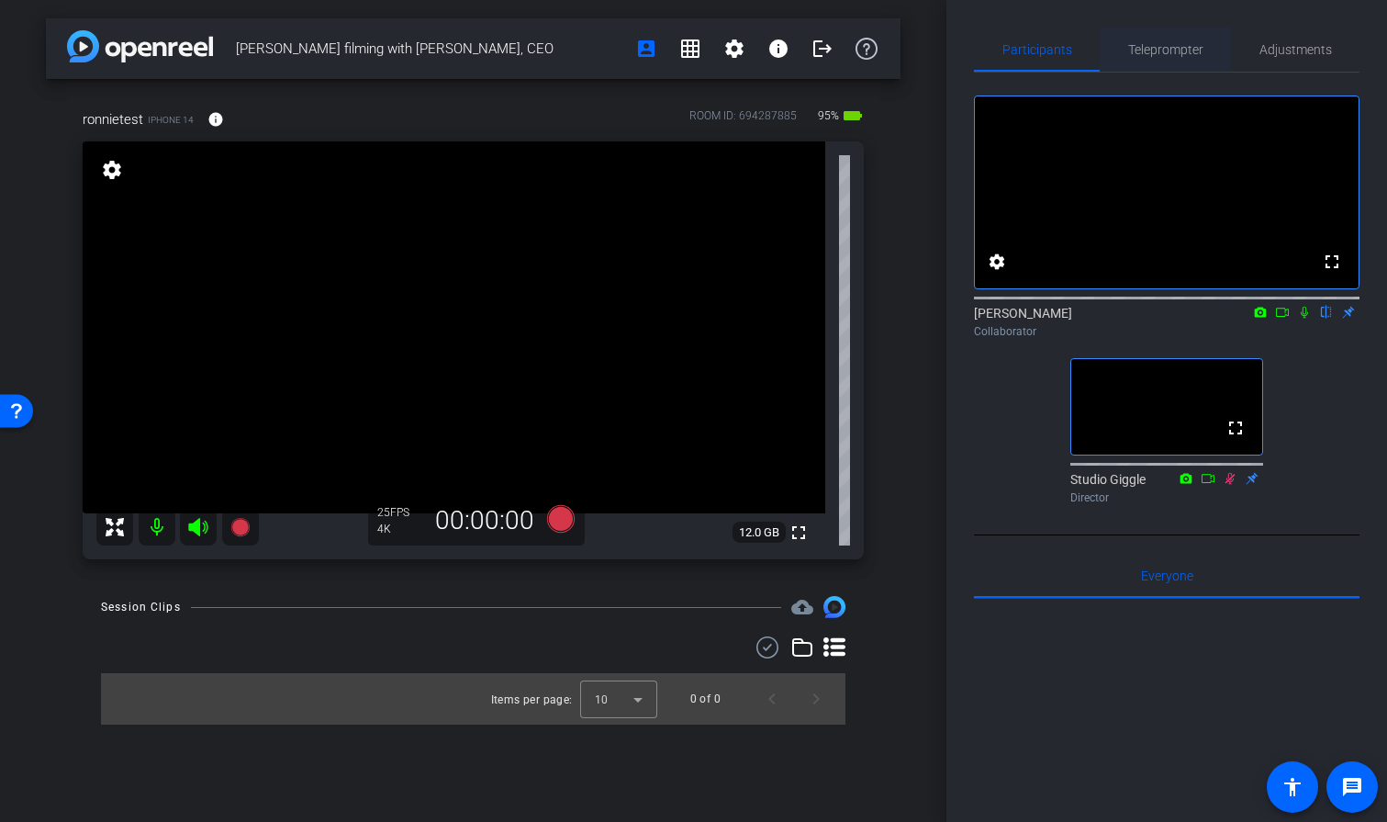
click at [1131, 39] on span "Teleprompter" at bounding box center [1165, 50] width 75 height 44
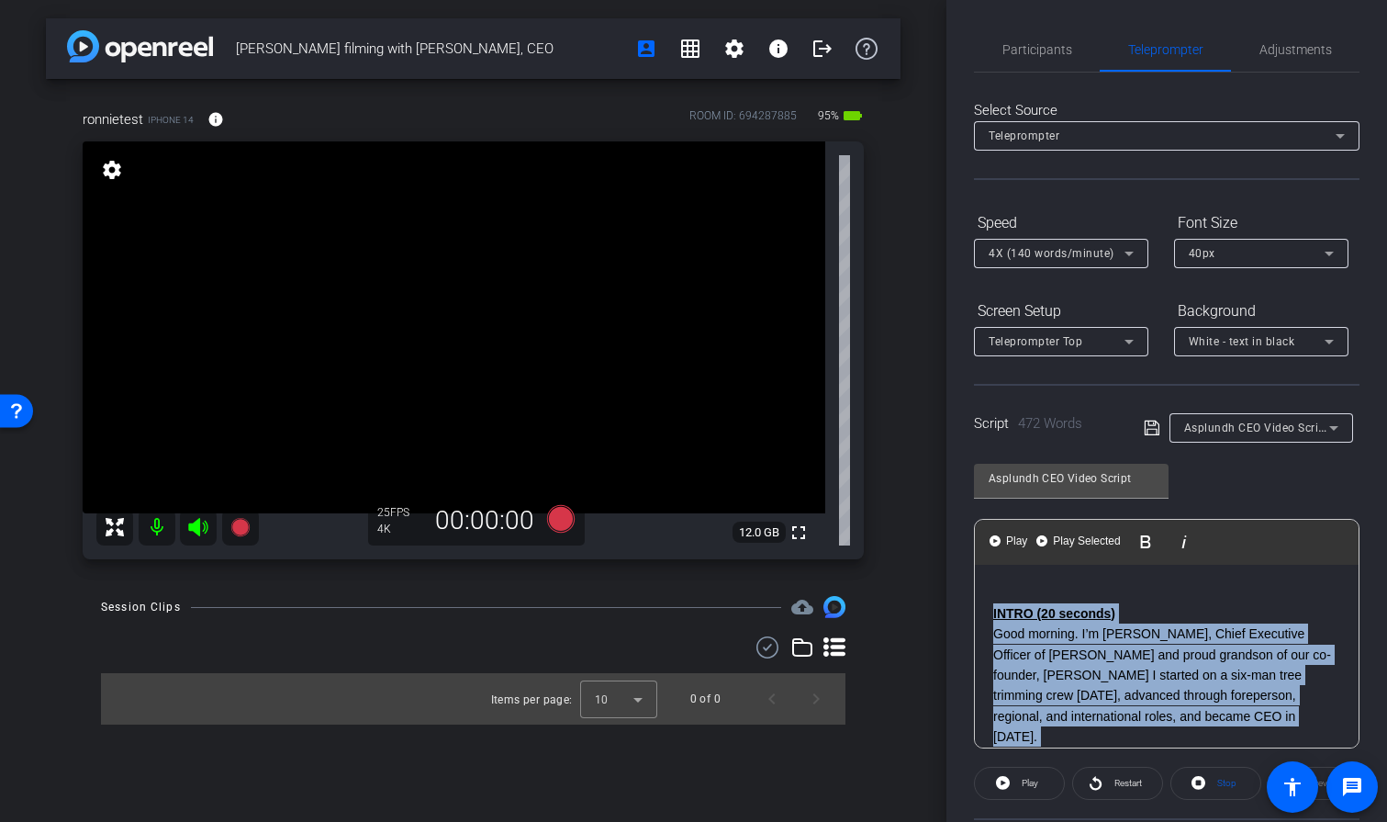
drag, startPoint x: 1060, startPoint y: 729, endPoint x: 987, endPoint y: 616, distance: 134.7
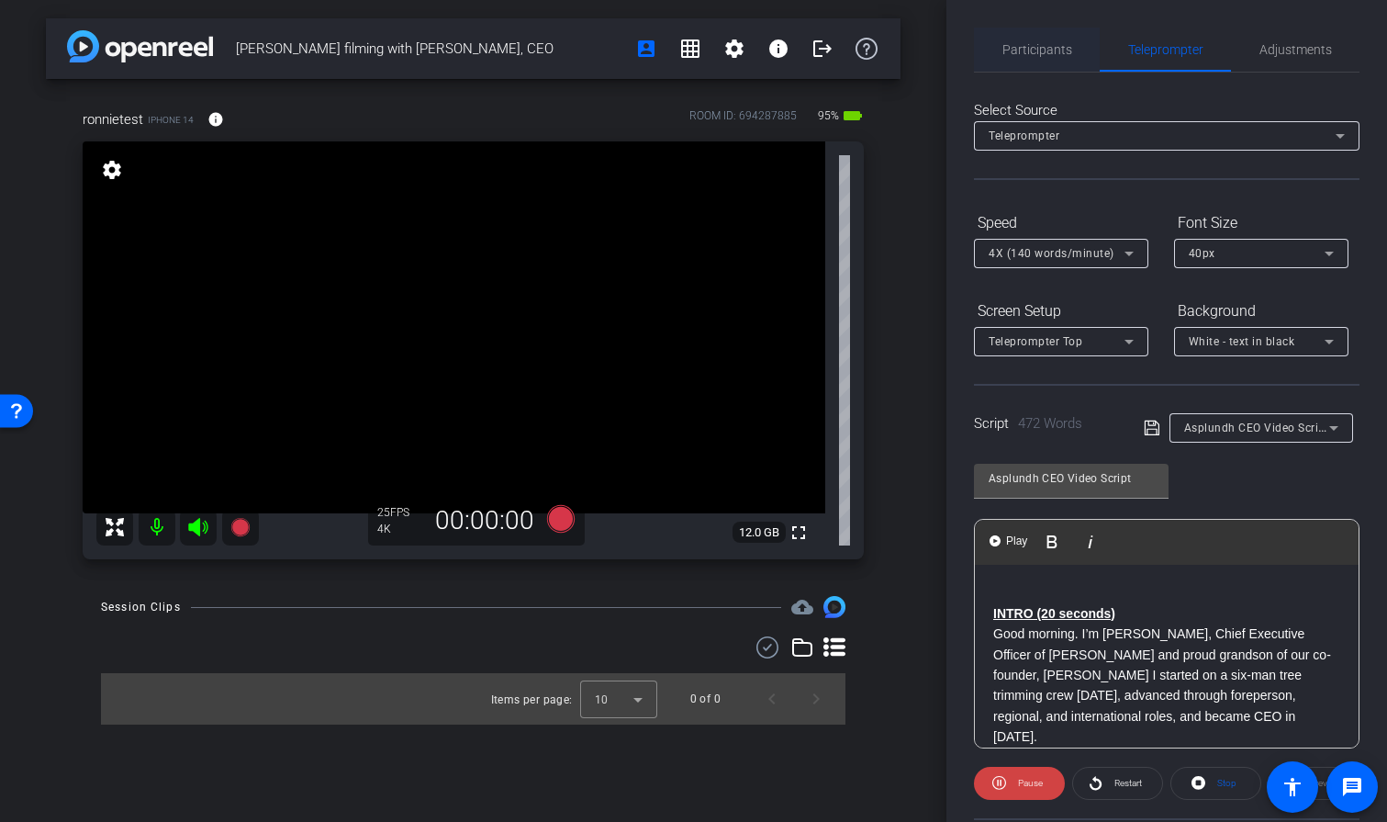
click at [1032, 52] on span "Participants" at bounding box center [1037, 49] width 70 height 13
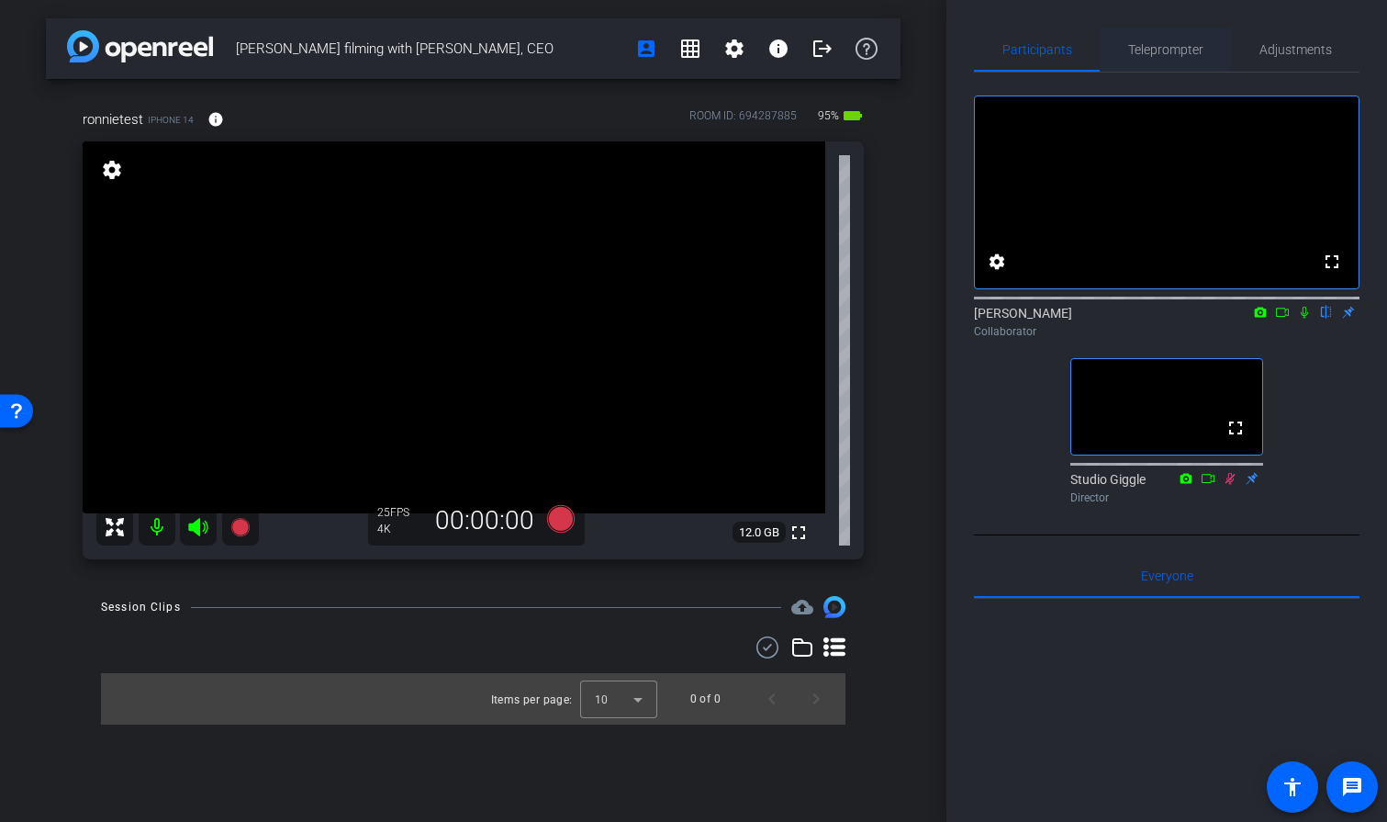
click at [1169, 60] on span "Teleprompter" at bounding box center [1165, 50] width 75 height 44
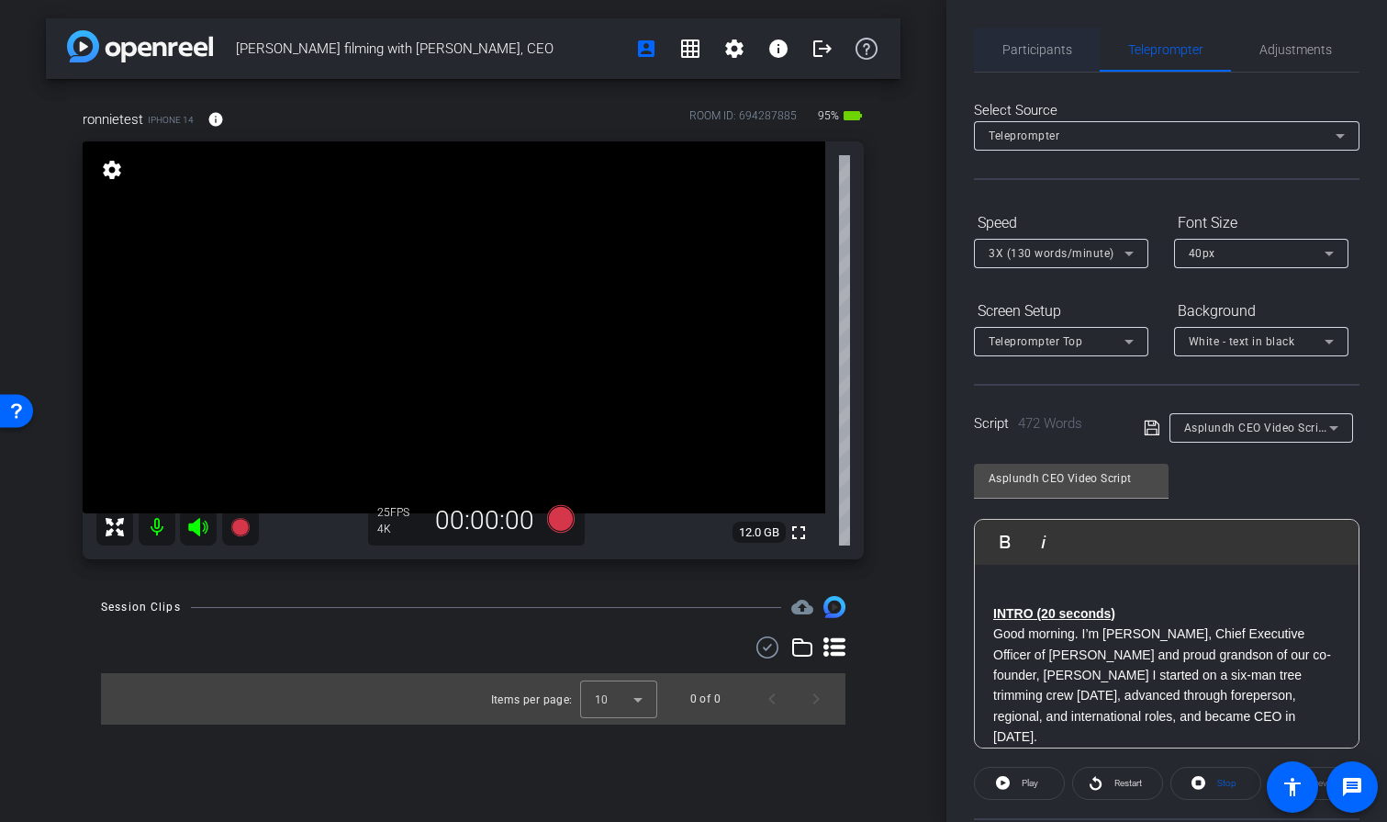
click at [1023, 60] on span "Participants" at bounding box center [1037, 50] width 70 height 44
